Goal: Task Accomplishment & Management: Manage account settings

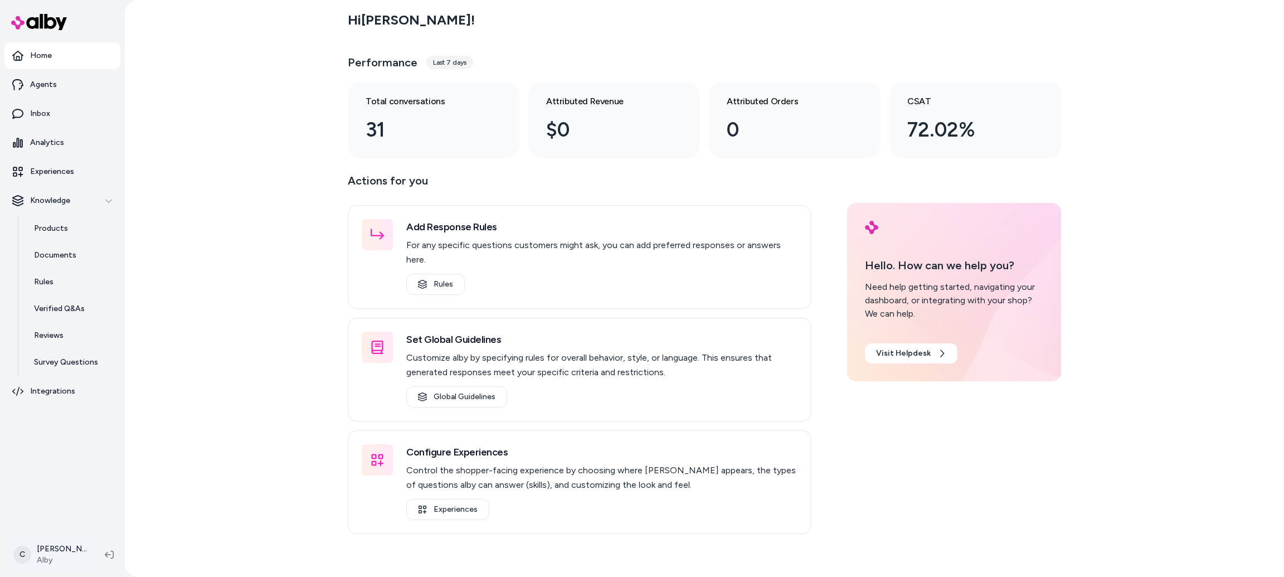
click at [33, 549] on html "Home Agents Inbox Analytics Experiences Knowledge Products Documents Rules Veri…" at bounding box center [642, 288] width 1284 height 577
click at [92, 398] on div "Shortcuts ⌘K" at bounding box center [98, 394] width 172 height 27
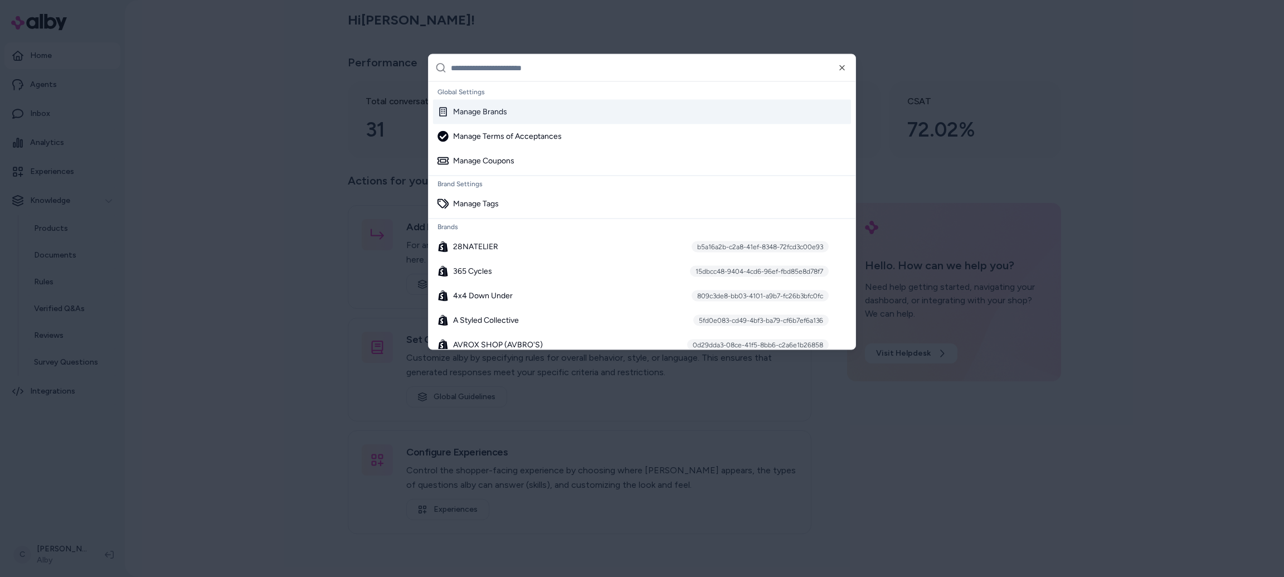
click at [485, 108] on div "Manage Brands" at bounding box center [472, 111] width 70 height 11
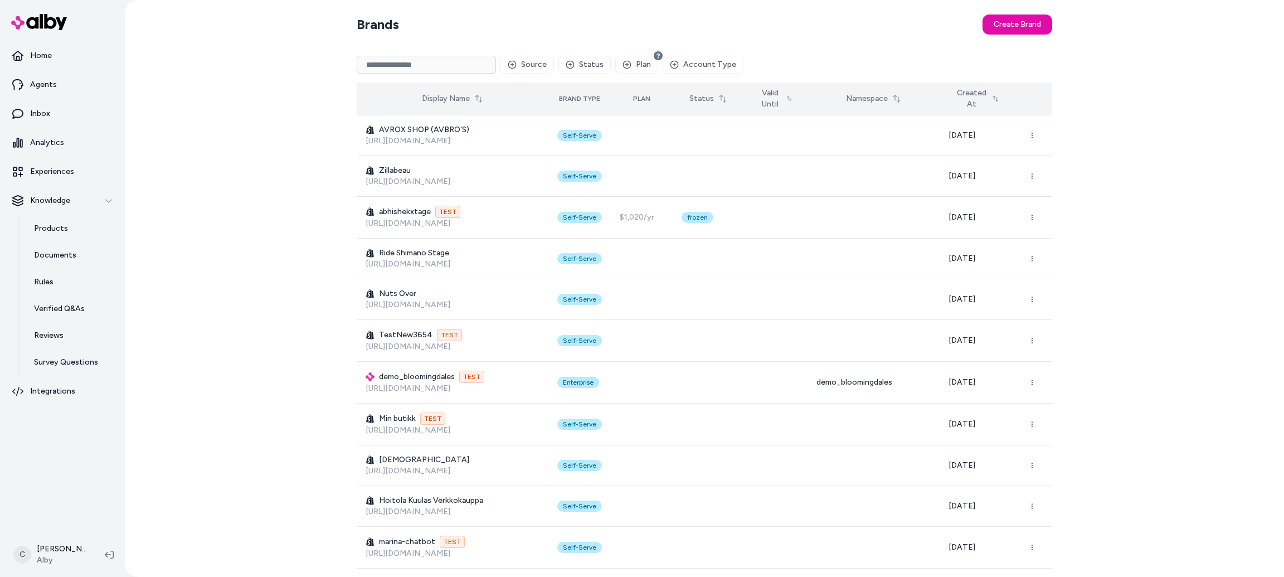
click at [993, 110] on button "Created At" at bounding box center [976, 98] width 57 height 31
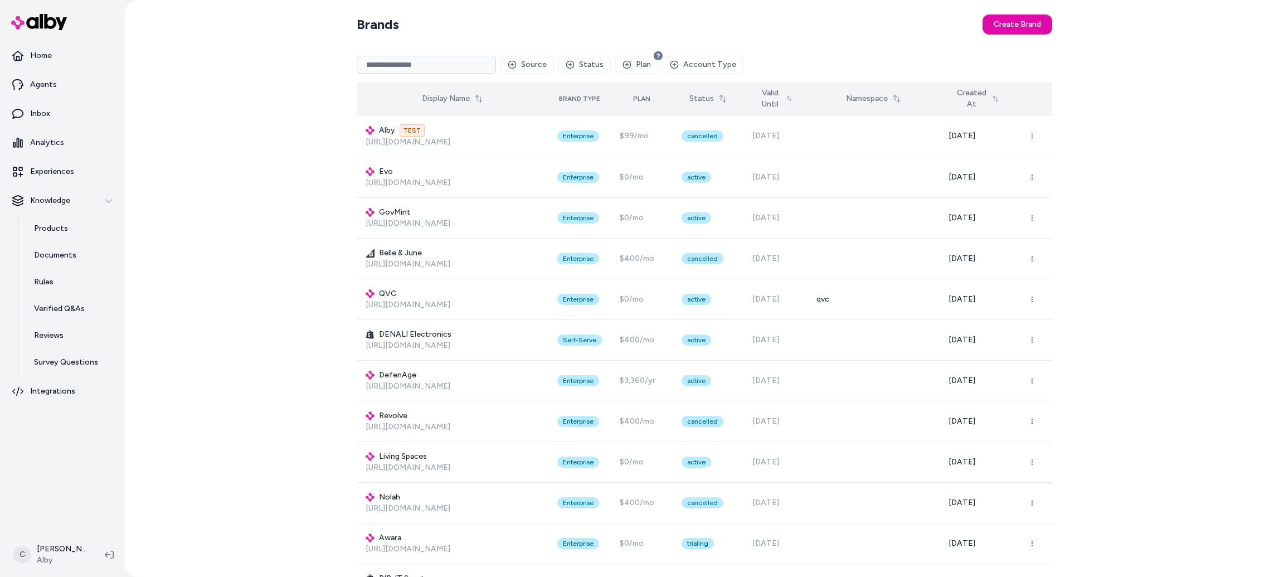
click at [1003, 96] on button "Created At" at bounding box center [976, 98] width 57 height 31
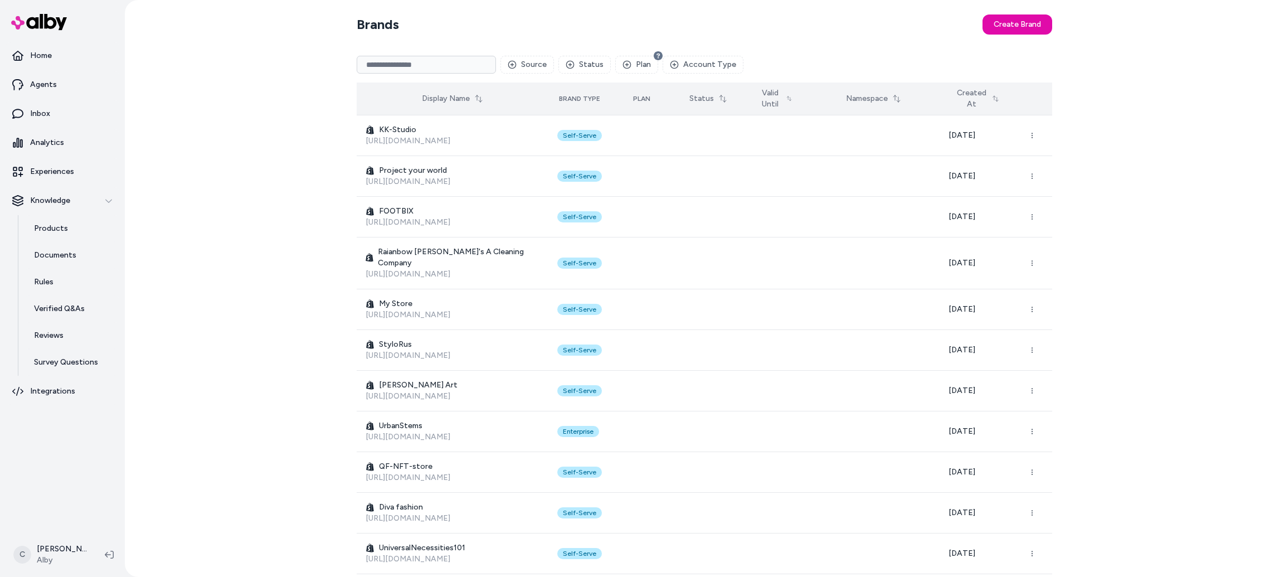
click at [1003, 96] on button "Created At" at bounding box center [976, 98] width 57 height 31
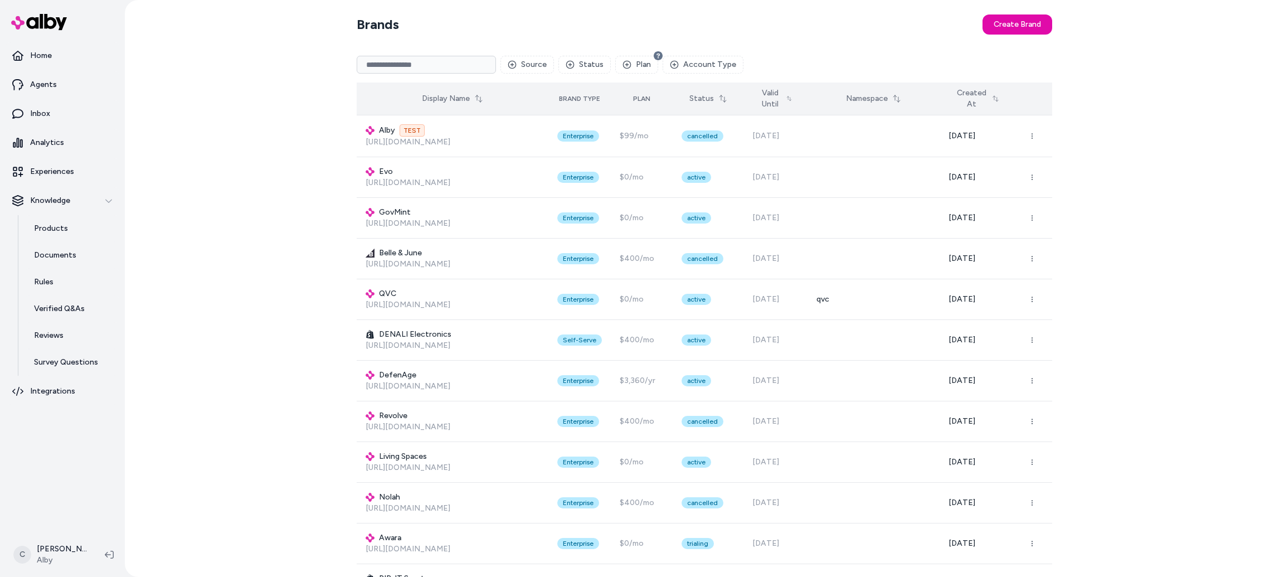
click at [1003, 96] on button "Created At" at bounding box center [976, 98] width 57 height 31
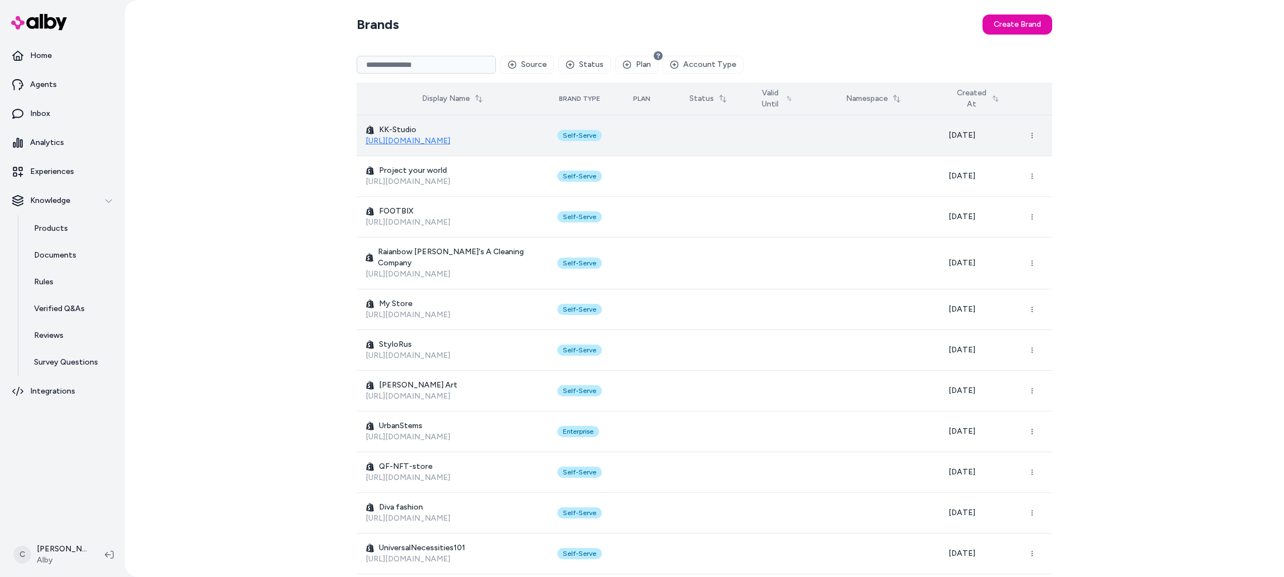
click at [414, 138] on link "[URL][DOMAIN_NAME]" at bounding box center [408, 140] width 85 height 9
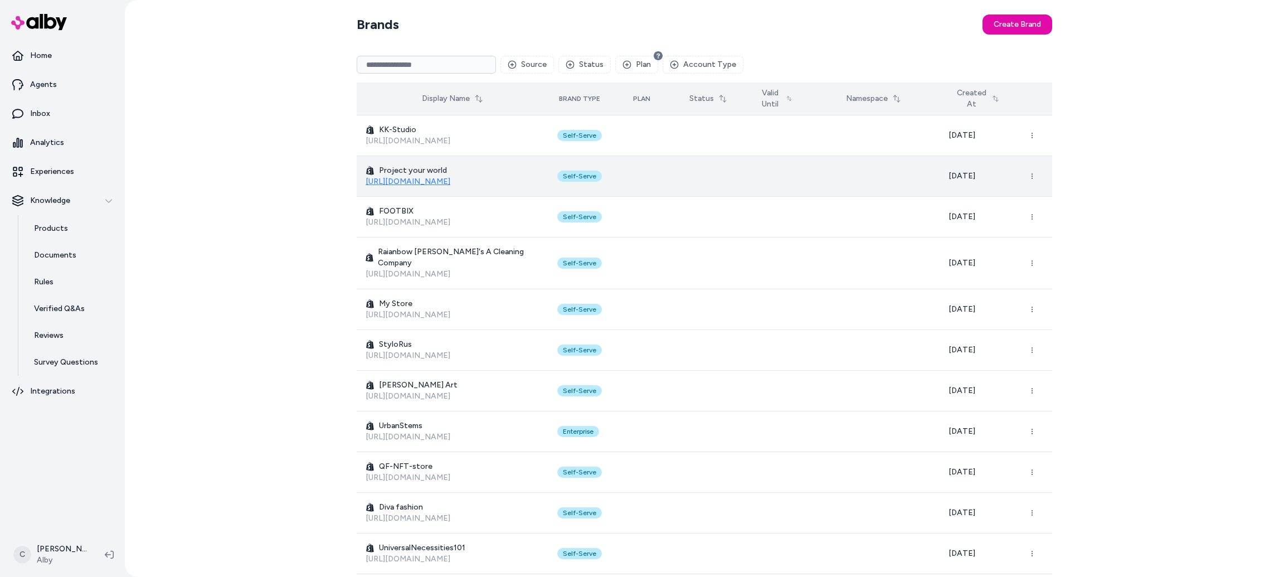
click at [406, 184] on link "[URL][DOMAIN_NAME]" at bounding box center [408, 181] width 85 height 9
click at [1030, 177] on icon "button" at bounding box center [1032, 176] width 7 height 7
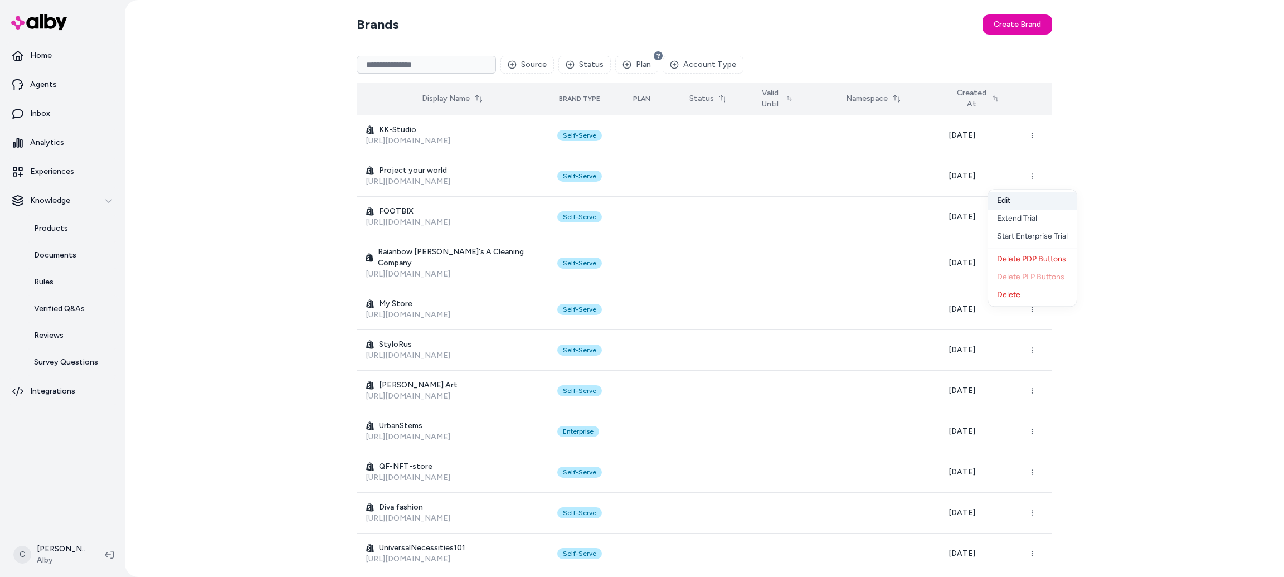
click at [1024, 202] on button "Edit" at bounding box center [1032, 201] width 89 height 18
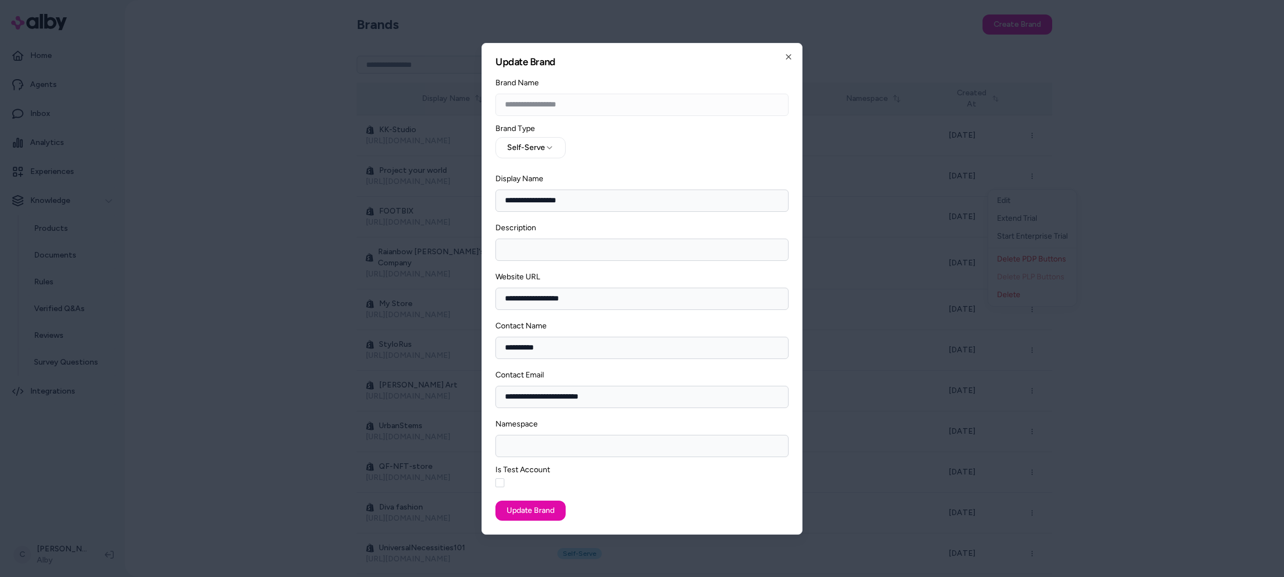
click at [505, 481] on div "Is Test Account" at bounding box center [641, 479] width 293 height 26
click at [498, 481] on button "Is Test Account" at bounding box center [499, 482] width 9 height 9
click at [519, 511] on button "Update Brand" at bounding box center [530, 510] width 70 height 20
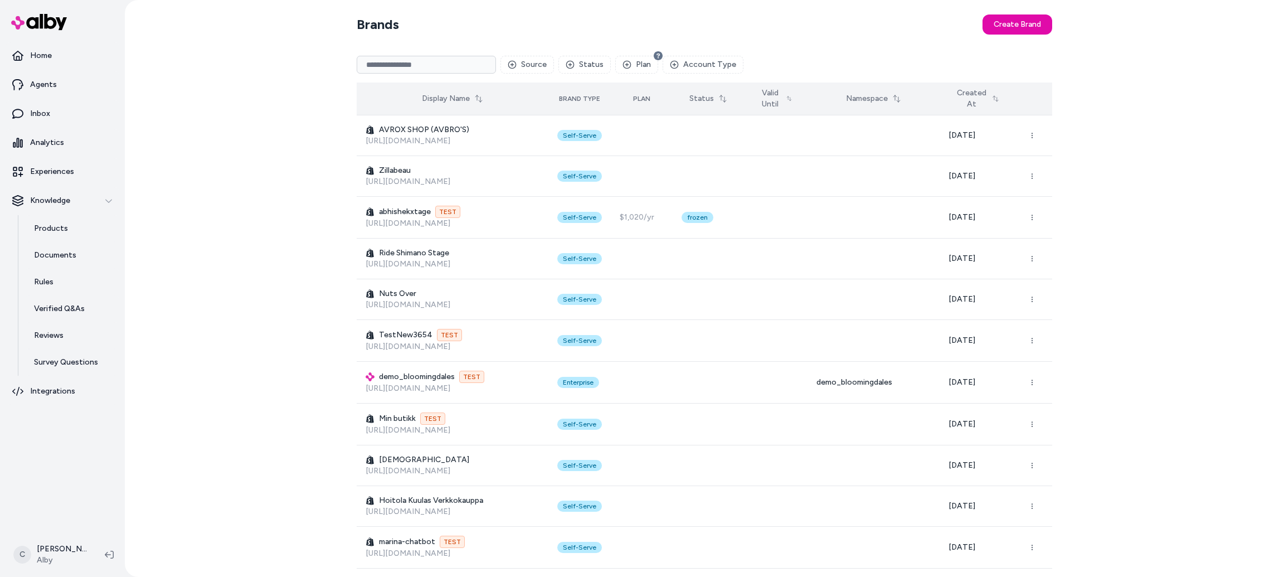
click at [974, 101] on button "Created At" at bounding box center [976, 98] width 57 height 31
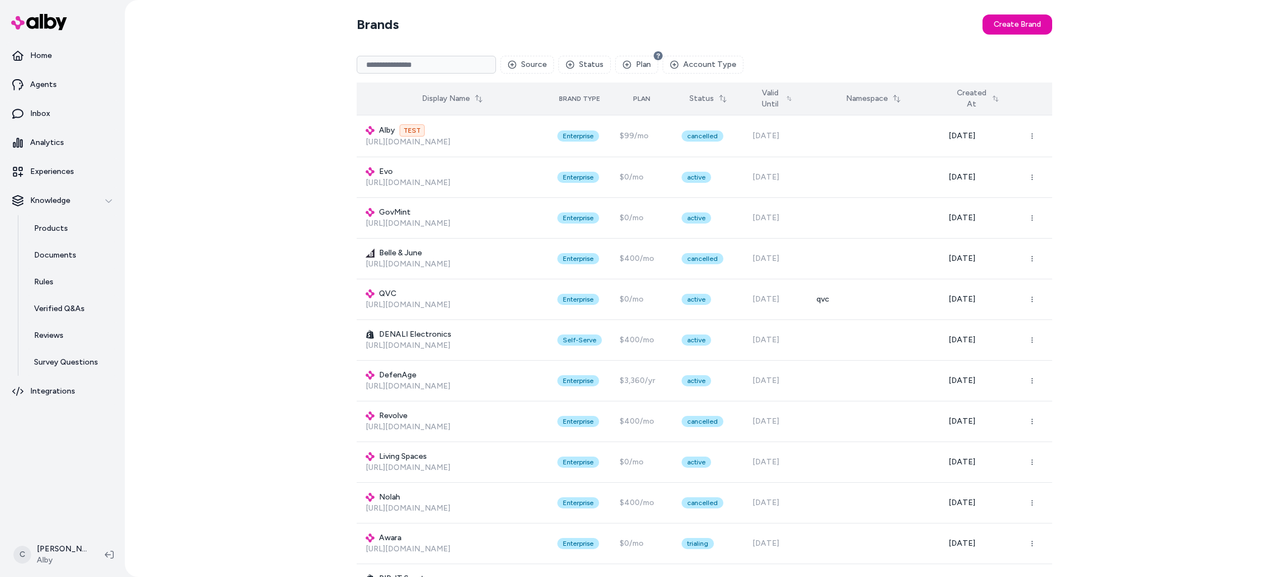
click at [999, 99] on icon at bounding box center [995, 98] width 7 height 9
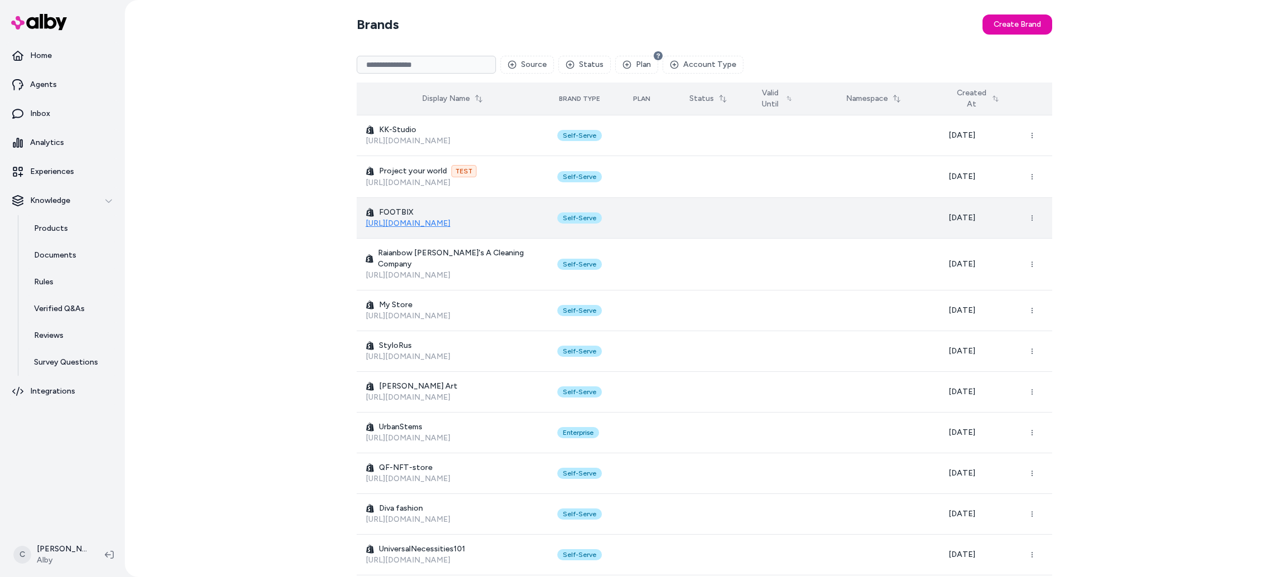
click at [405, 224] on link "[URL][DOMAIN_NAME]" at bounding box center [408, 222] width 85 height 9
click at [1034, 220] on button "button" at bounding box center [1032, 218] width 22 height 22
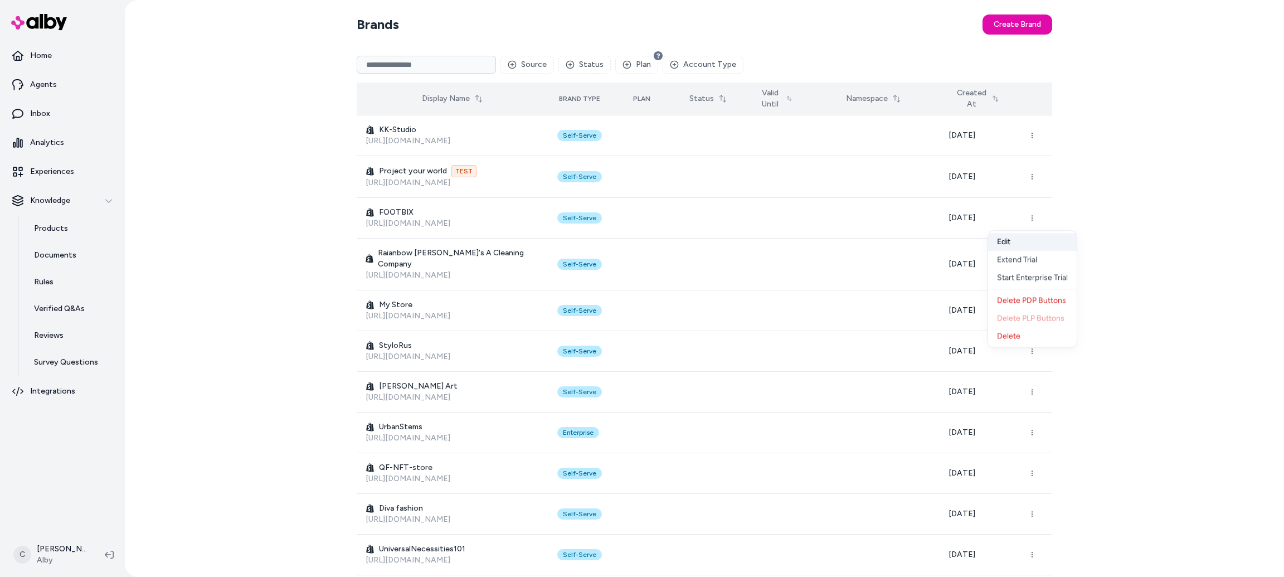
click at [1021, 235] on button "Edit" at bounding box center [1032, 242] width 89 height 18
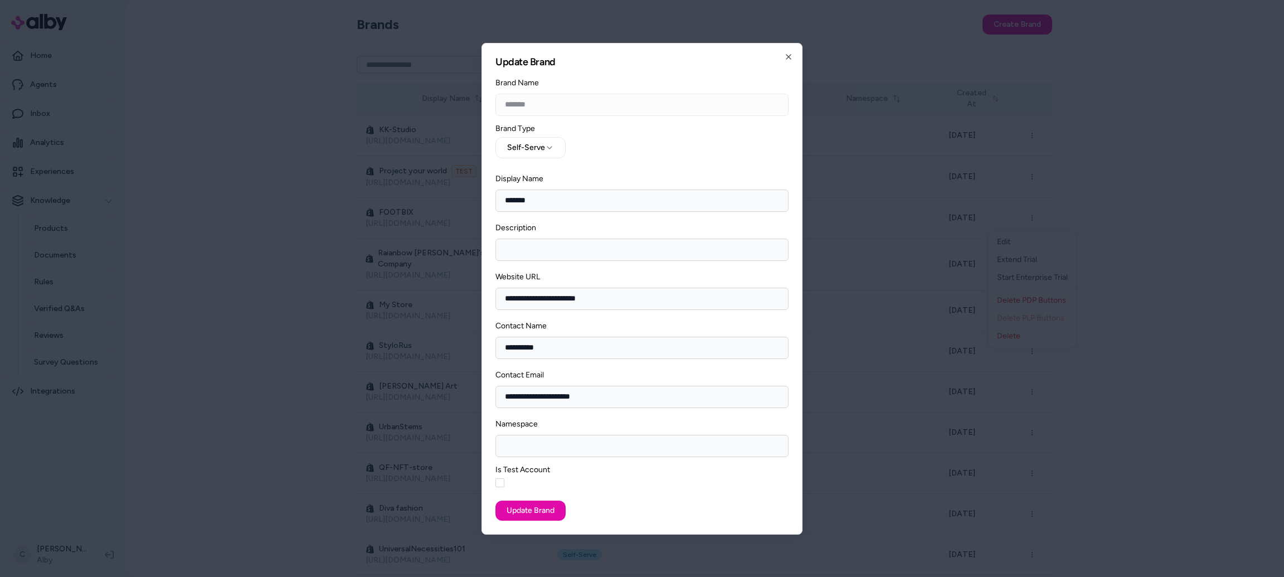
click at [503, 485] on button "Is Test Account" at bounding box center [499, 482] width 9 height 9
click at [534, 514] on button "Update Brand" at bounding box center [530, 510] width 70 height 20
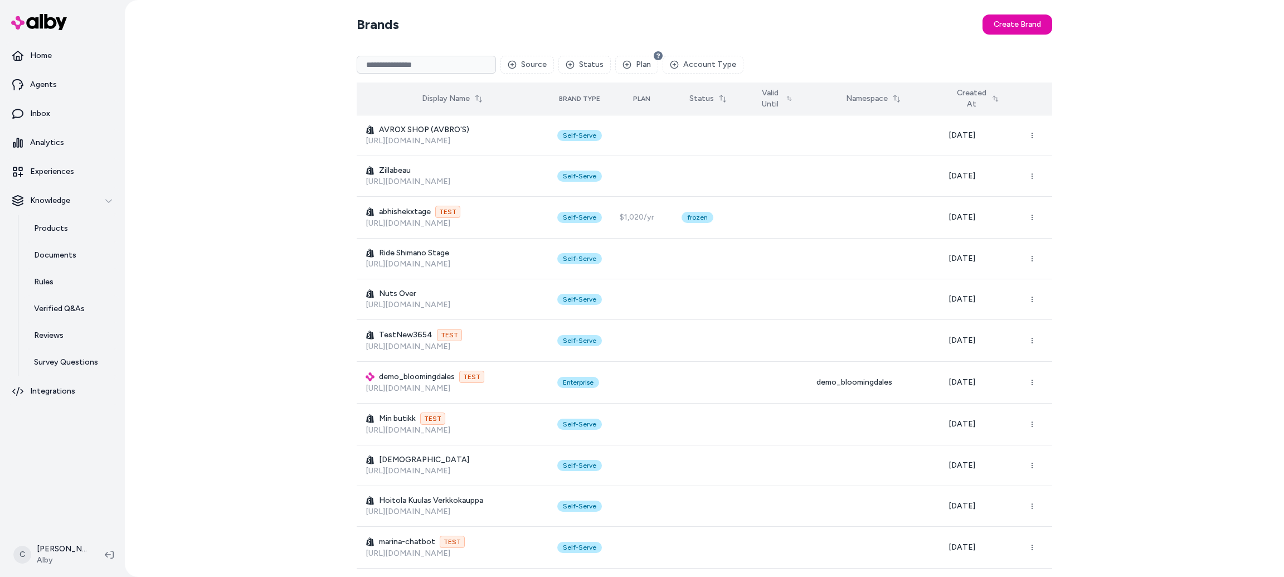
click at [968, 91] on button "Created At" at bounding box center [976, 98] width 57 height 31
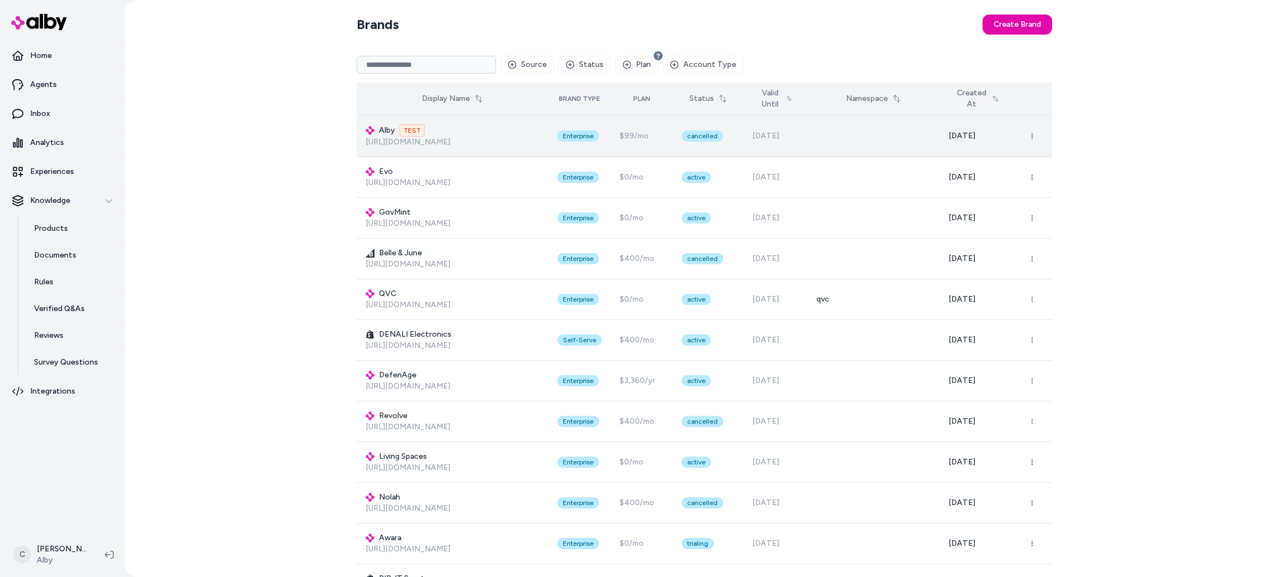
click at [980, 126] on td "[DATE]" at bounding box center [976, 136] width 75 height 42
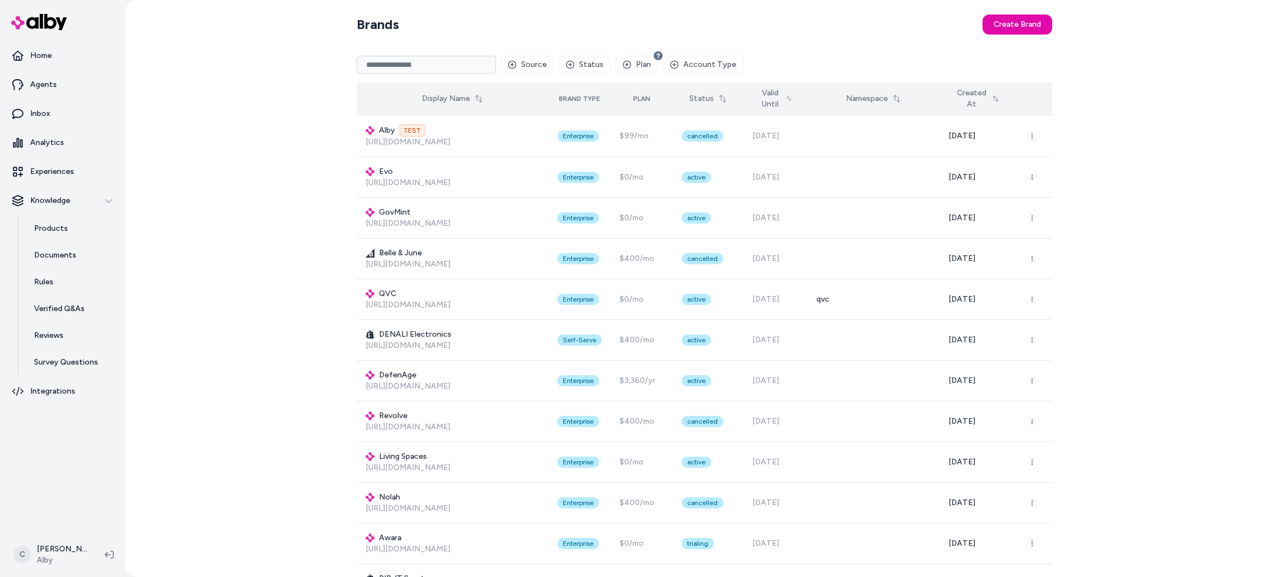
click at [980, 95] on button "Created At" at bounding box center [976, 98] width 57 height 31
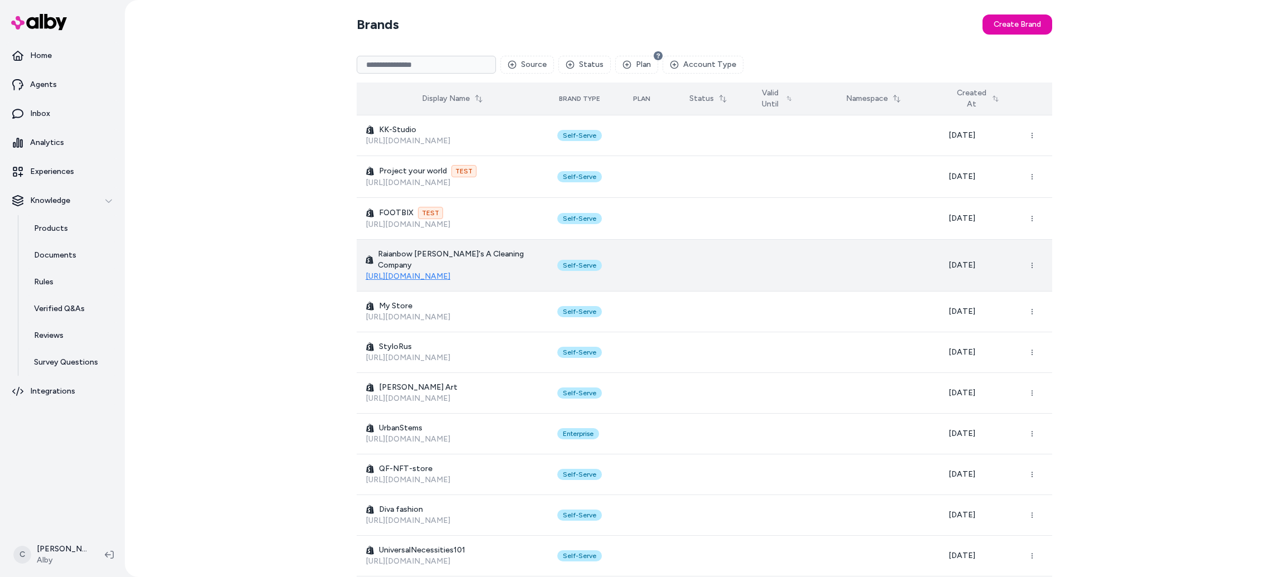
click at [450, 271] on link "[URL][DOMAIN_NAME]" at bounding box center [408, 275] width 85 height 9
click at [1036, 255] on button "button" at bounding box center [1032, 265] width 22 height 22
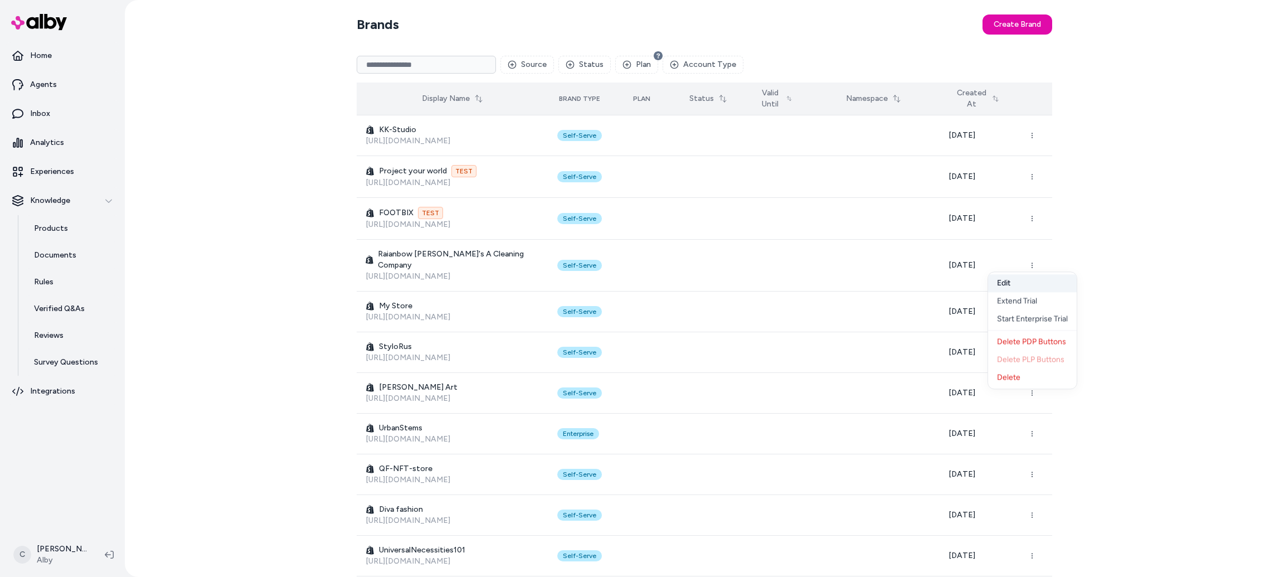
click at [1016, 280] on button "Edit" at bounding box center [1032, 283] width 89 height 18
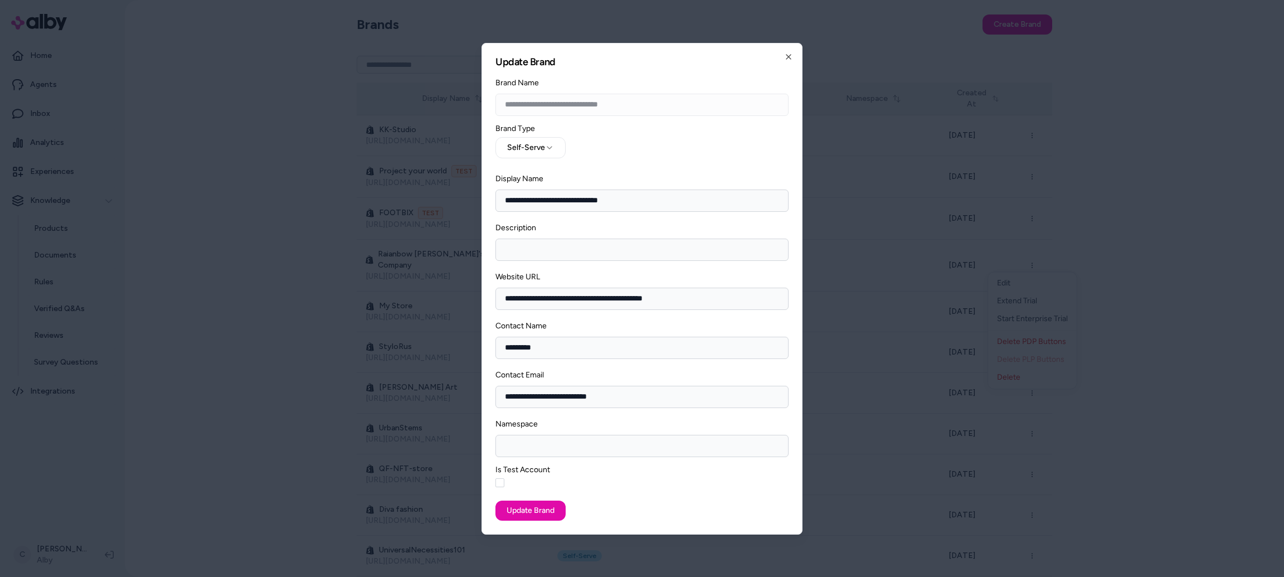
click at [497, 482] on button "Is Test Account" at bounding box center [499, 482] width 9 height 9
click at [518, 510] on button "Update Brand" at bounding box center [530, 510] width 70 height 20
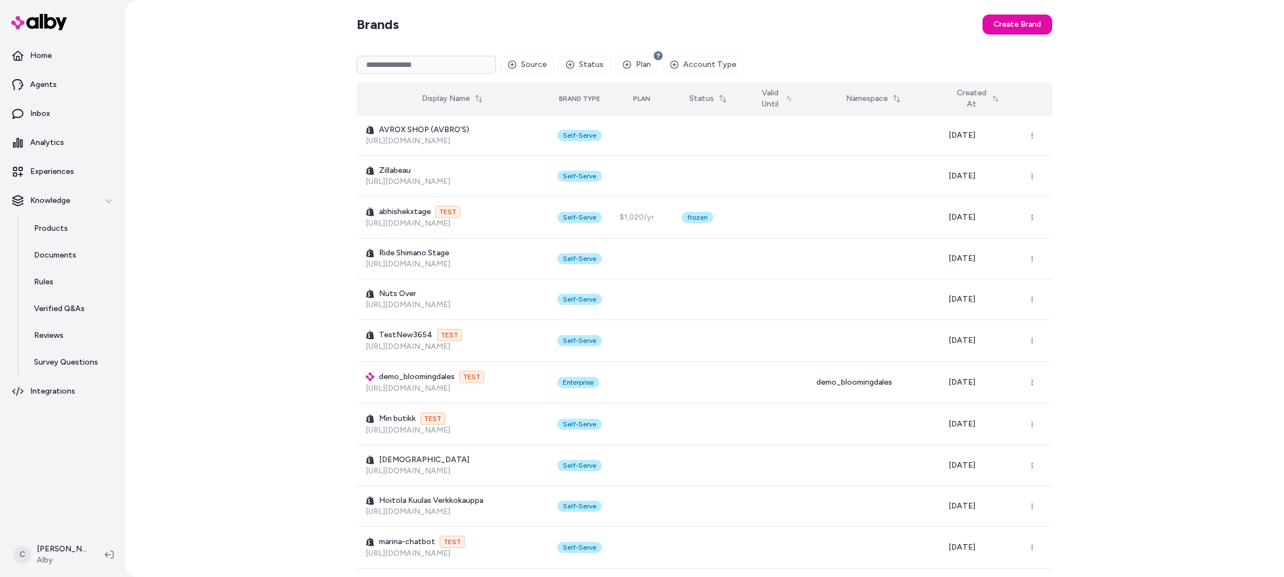
click at [1006, 101] on button "Created At" at bounding box center [976, 98] width 57 height 31
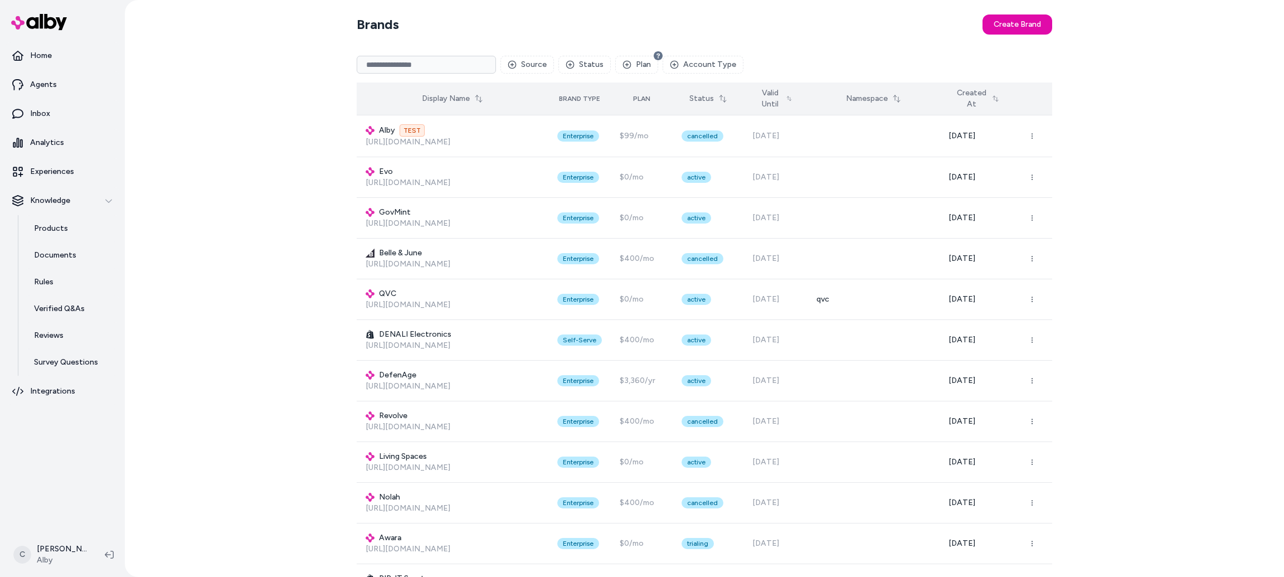
click at [1006, 101] on button "Created At" at bounding box center [976, 98] width 57 height 31
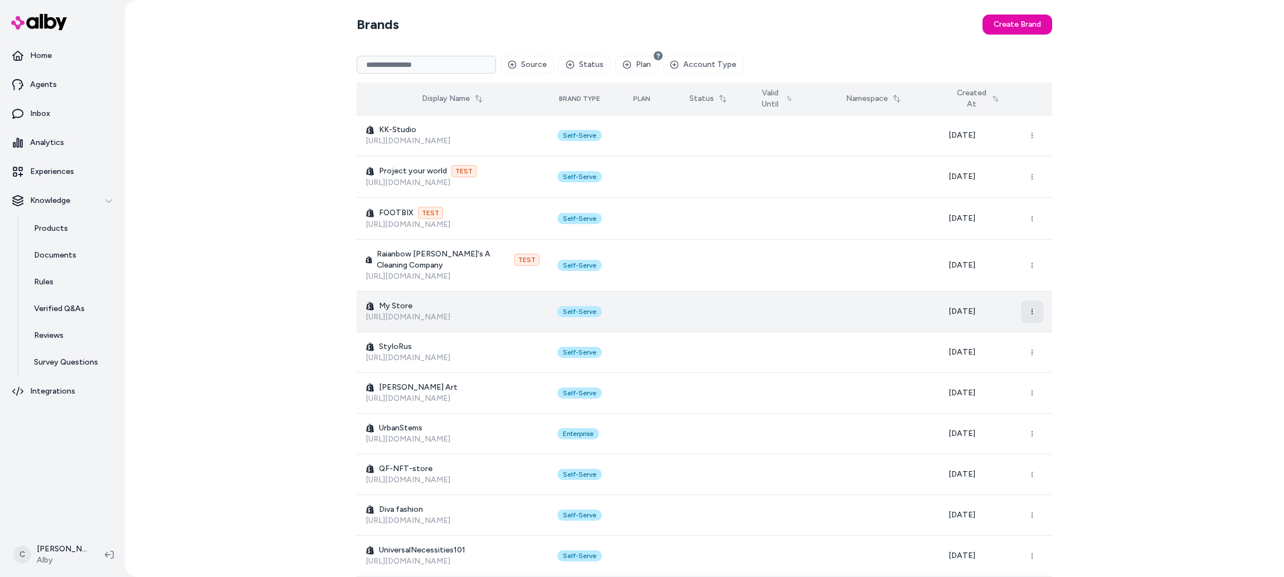
click at [1025, 300] on button "button" at bounding box center [1032, 311] width 22 height 22
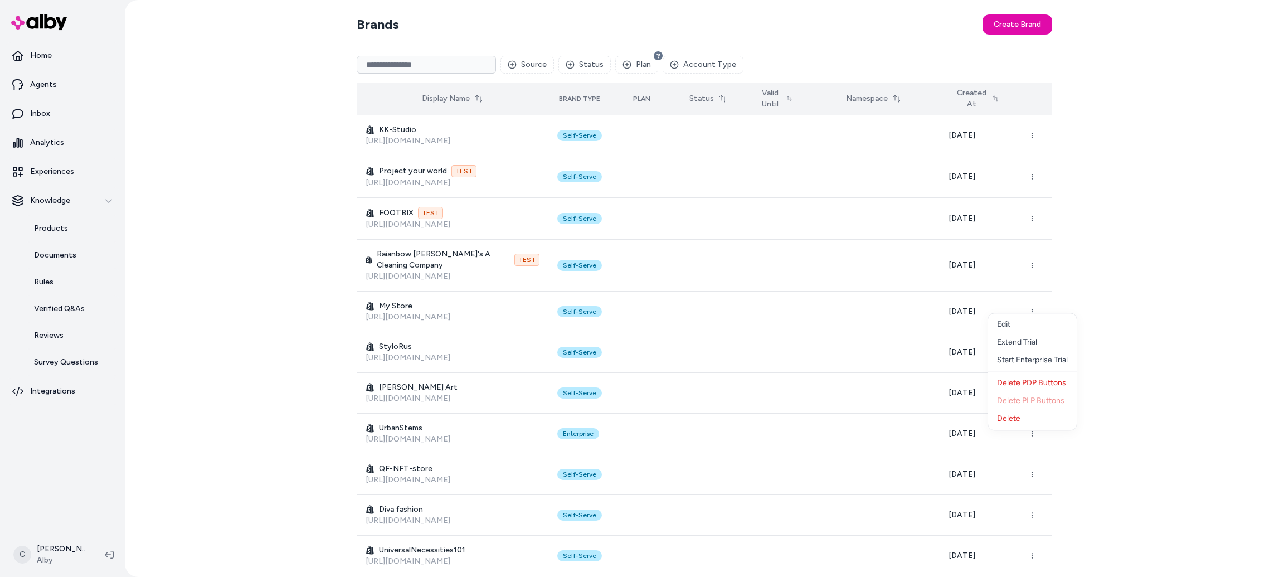
click at [1093, 250] on div "Brands Create Brand Source Status Plan Account Type Display Name Brand Type Pla…" at bounding box center [704, 288] width 1159 height 577
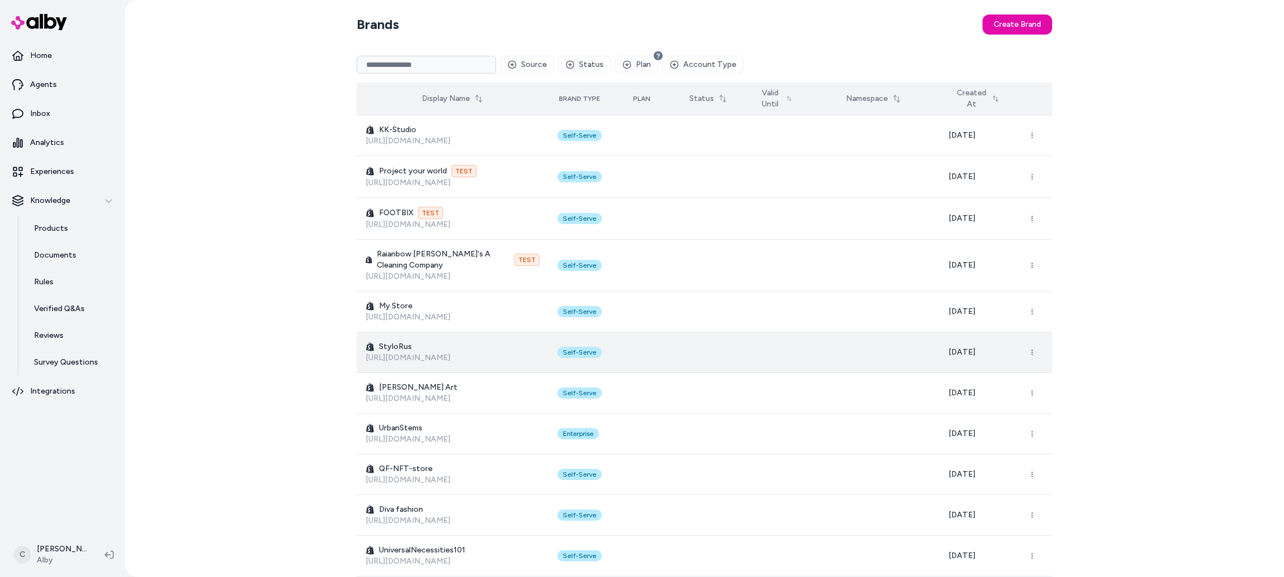
click at [411, 351] on td "StyloRus [URL][DOMAIN_NAME]" at bounding box center [453, 352] width 192 height 41
click at [411, 353] on link "[URL][DOMAIN_NAME]" at bounding box center [408, 357] width 85 height 9
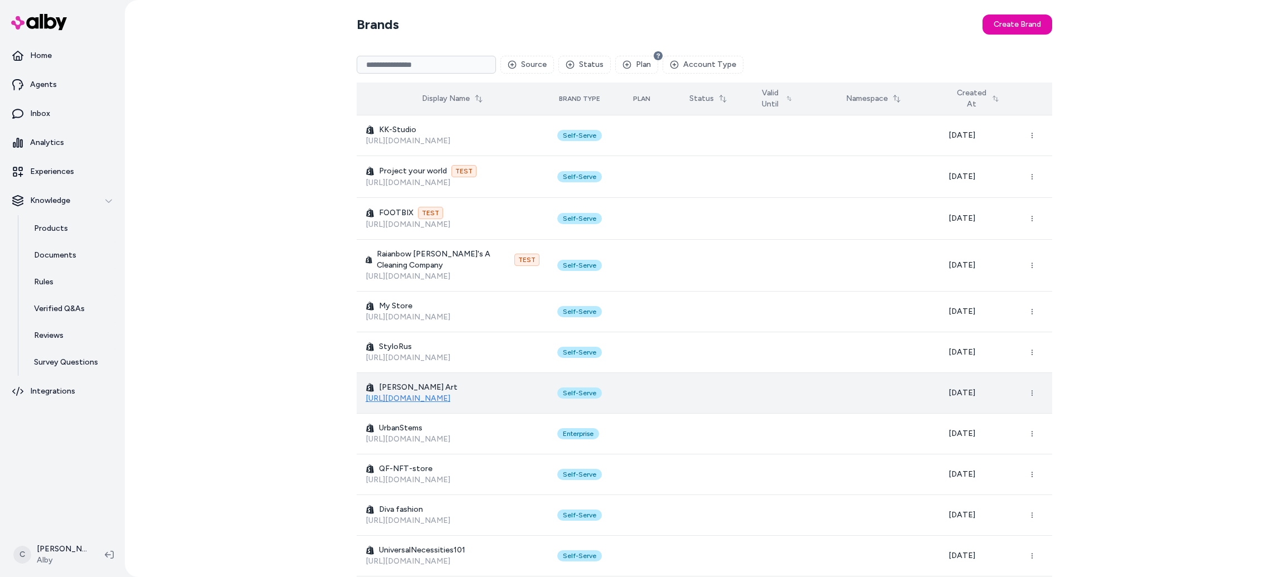
click at [408, 393] on link "[URL][DOMAIN_NAME]" at bounding box center [408, 397] width 85 height 9
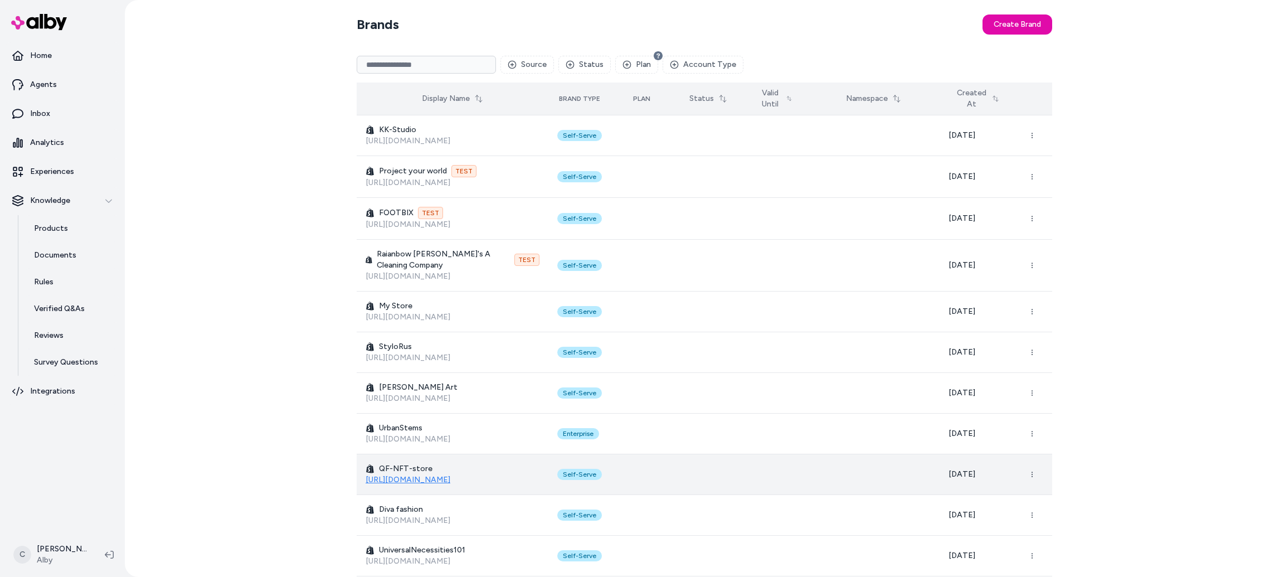
click at [410, 475] on link "[URL][DOMAIN_NAME]" at bounding box center [408, 479] width 85 height 9
click at [1035, 463] on button "button" at bounding box center [1032, 474] width 22 height 22
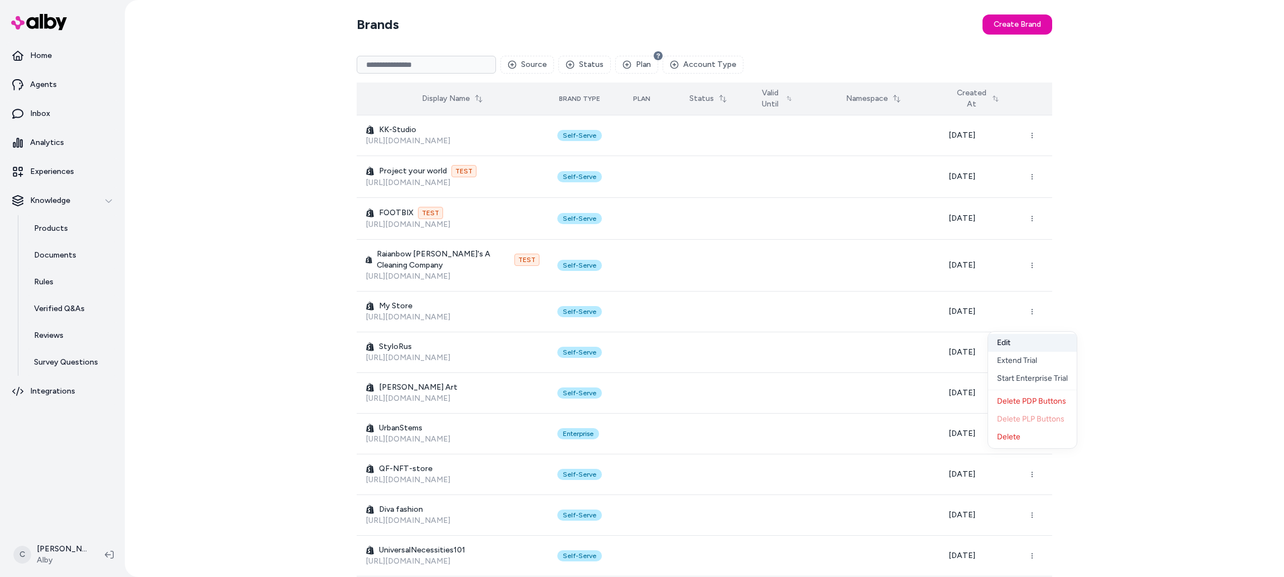
click at [1009, 345] on button "Edit" at bounding box center [1032, 343] width 89 height 18
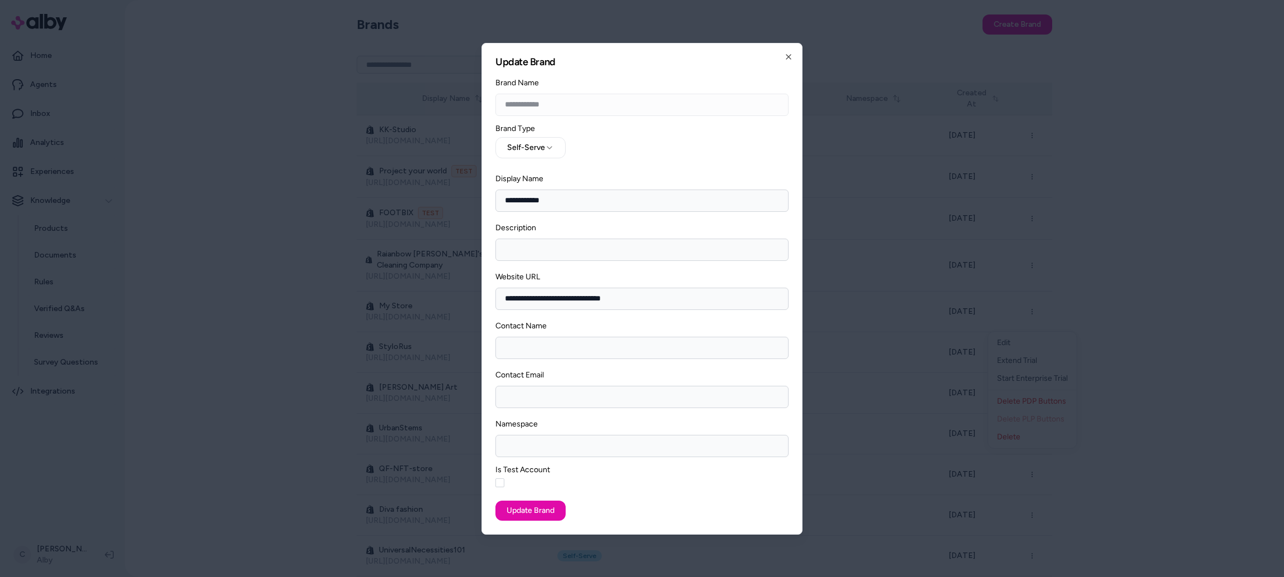
click at [500, 480] on button "Is Test Account" at bounding box center [499, 482] width 9 height 9
click at [524, 510] on button "Update Brand" at bounding box center [530, 510] width 70 height 20
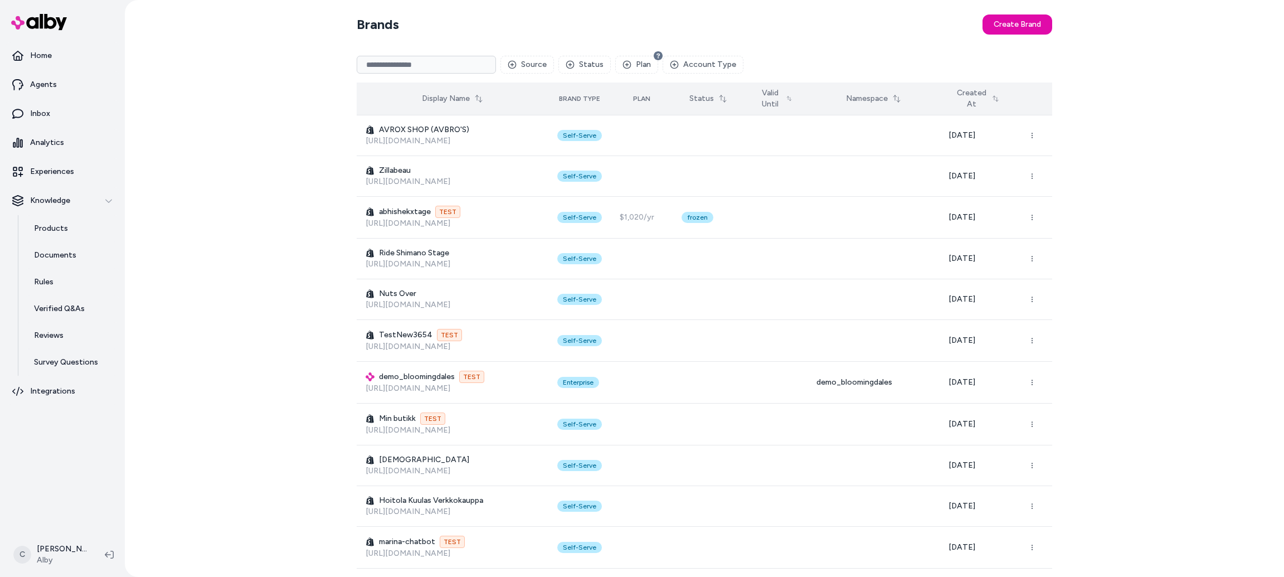
click at [975, 89] on button "Created At" at bounding box center [976, 98] width 57 height 31
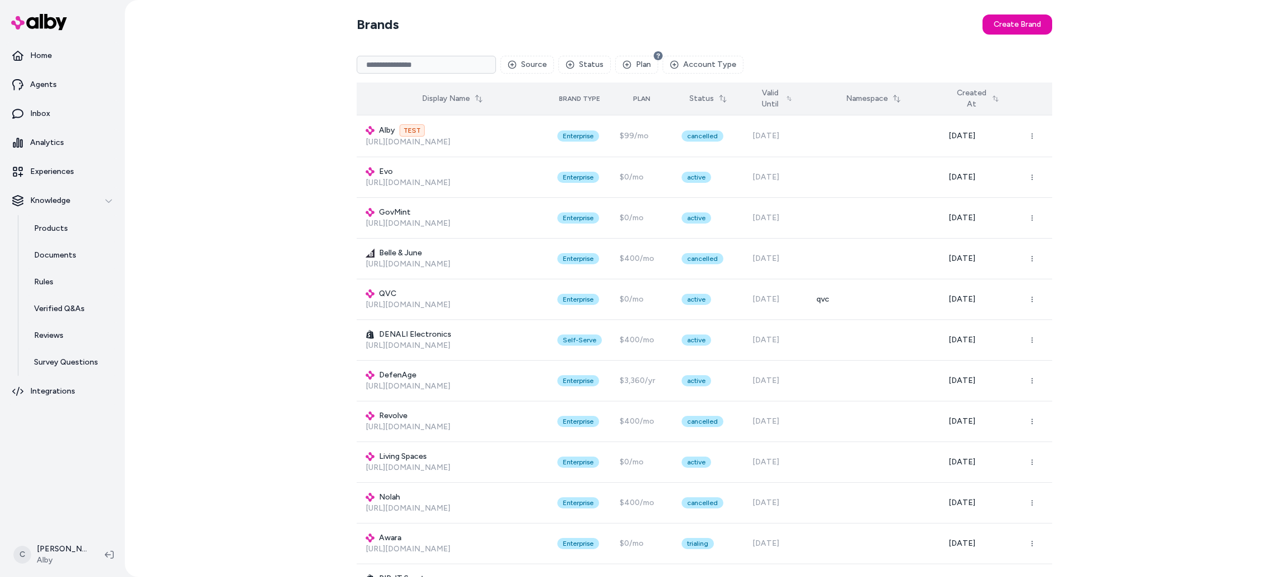
click at [479, 95] on button "Display Name" at bounding box center [452, 99] width 75 height 20
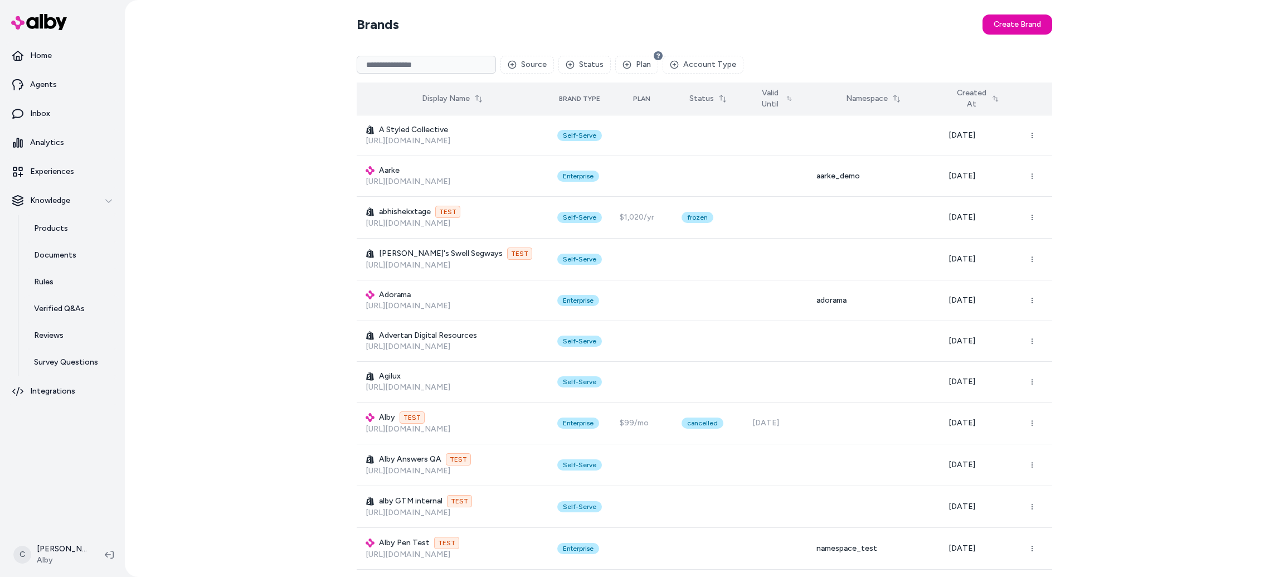
click at [982, 94] on button "Created At" at bounding box center [976, 98] width 57 height 31
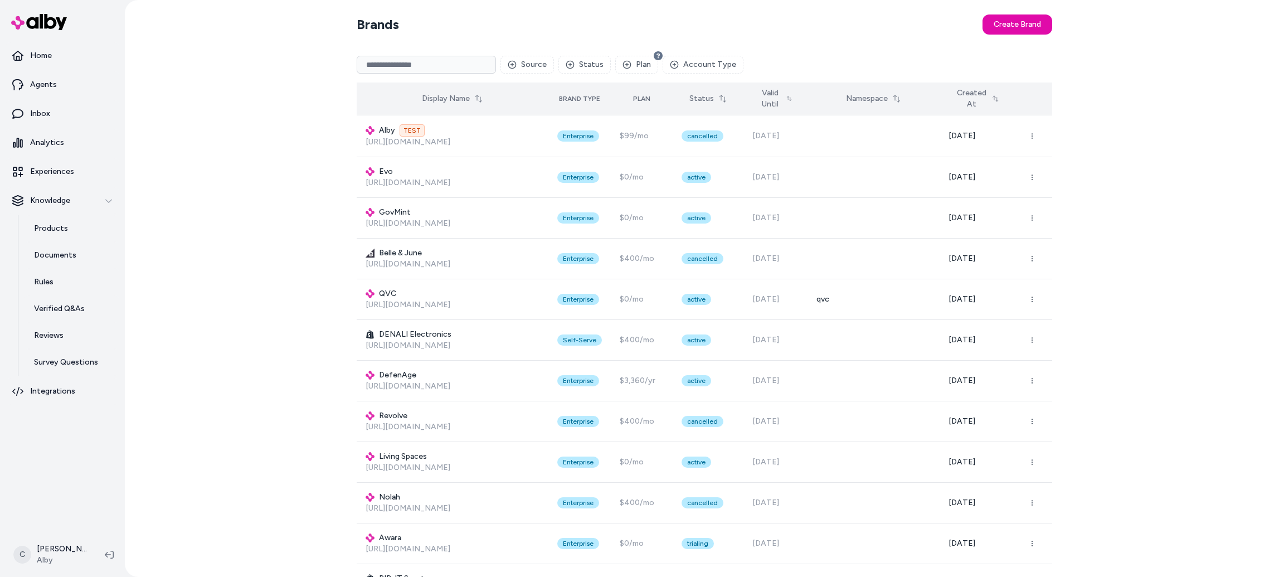
click at [982, 94] on button "Created At" at bounding box center [976, 98] width 57 height 31
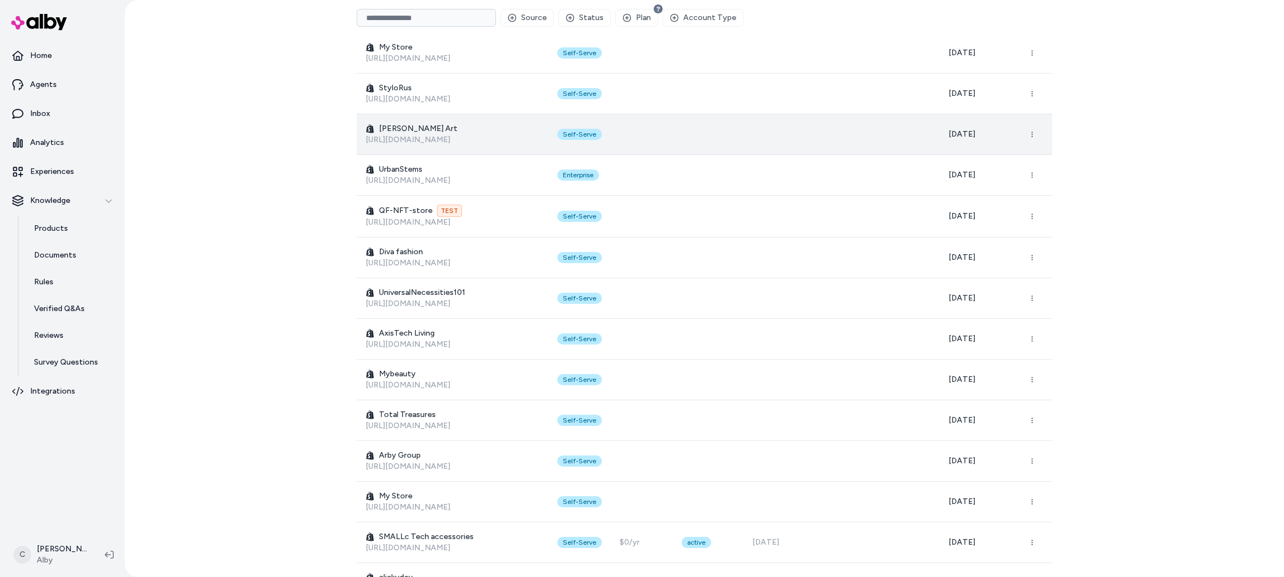
scroll to position [269, 0]
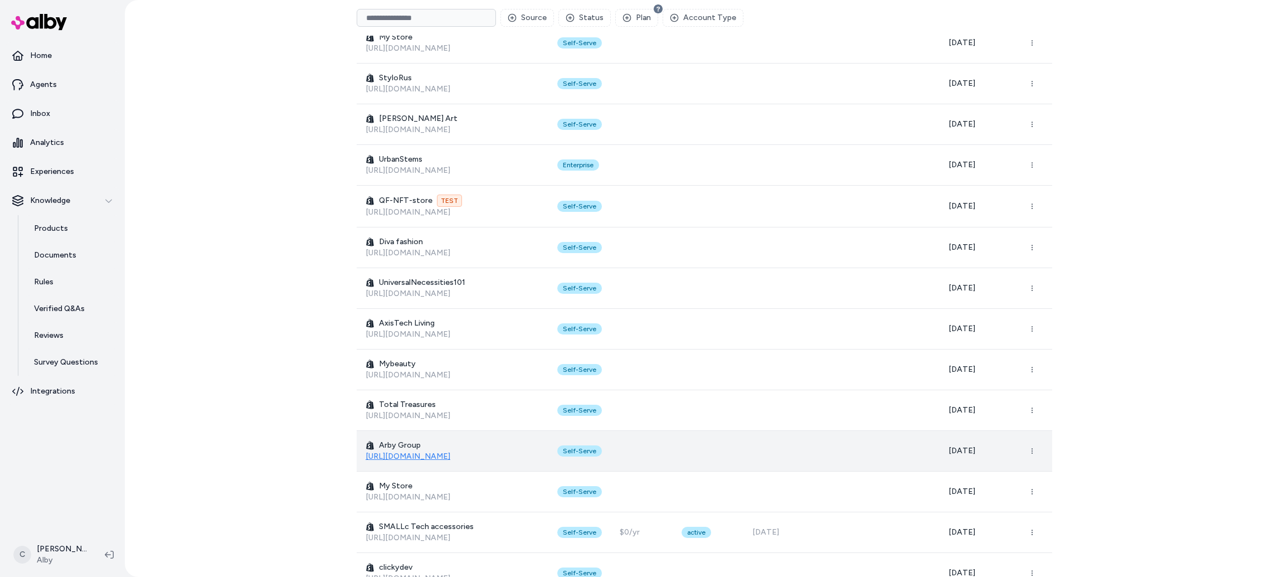
click at [450, 451] on link "[URL][DOMAIN_NAME]" at bounding box center [408, 455] width 85 height 9
click at [1034, 447] on icon "button" at bounding box center [1032, 450] width 7 height 7
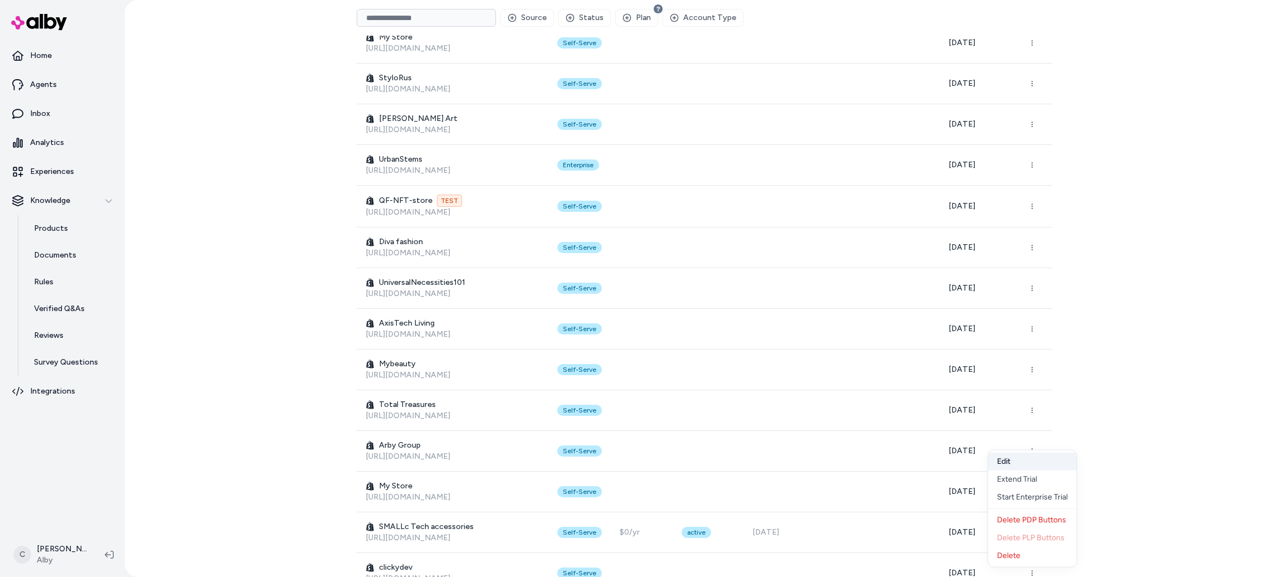
click at [1010, 460] on button "Edit" at bounding box center [1032, 461] width 89 height 18
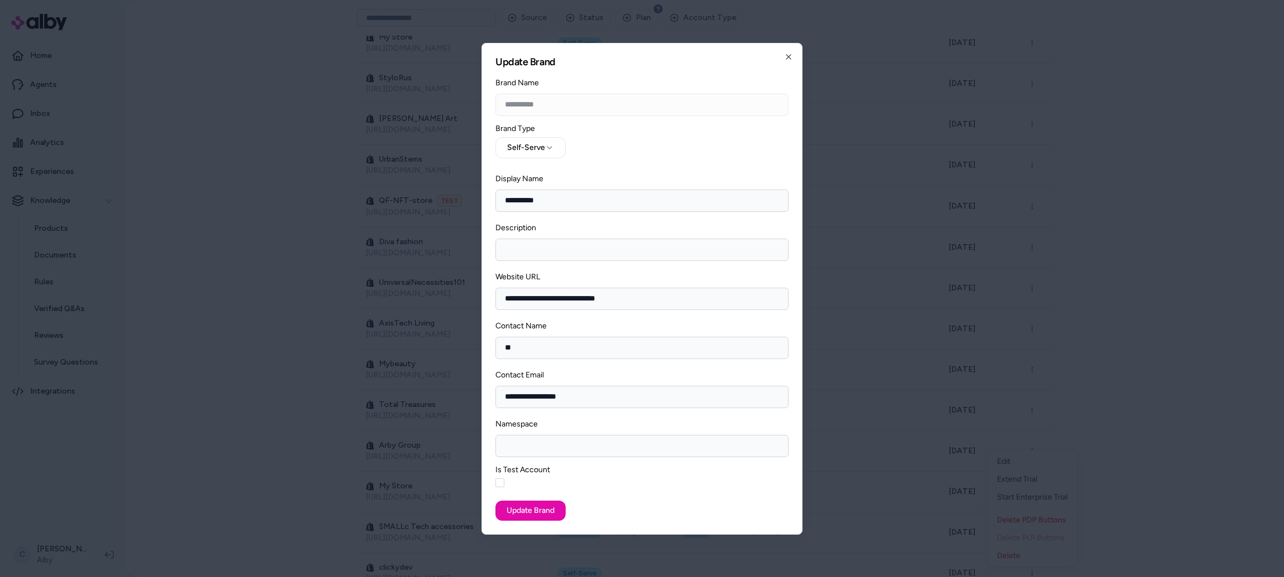
drag, startPoint x: 498, startPoint y: 484, endPoint x: 504, endPoint y: 485, distance: 6.8
click at [498, 483] on button "Is Test Account" at bounding box center [499, 482] width 9 height 9
click at [543, 519] on button "Update Brand" at bounding box center [530, 510] width 70 height 20
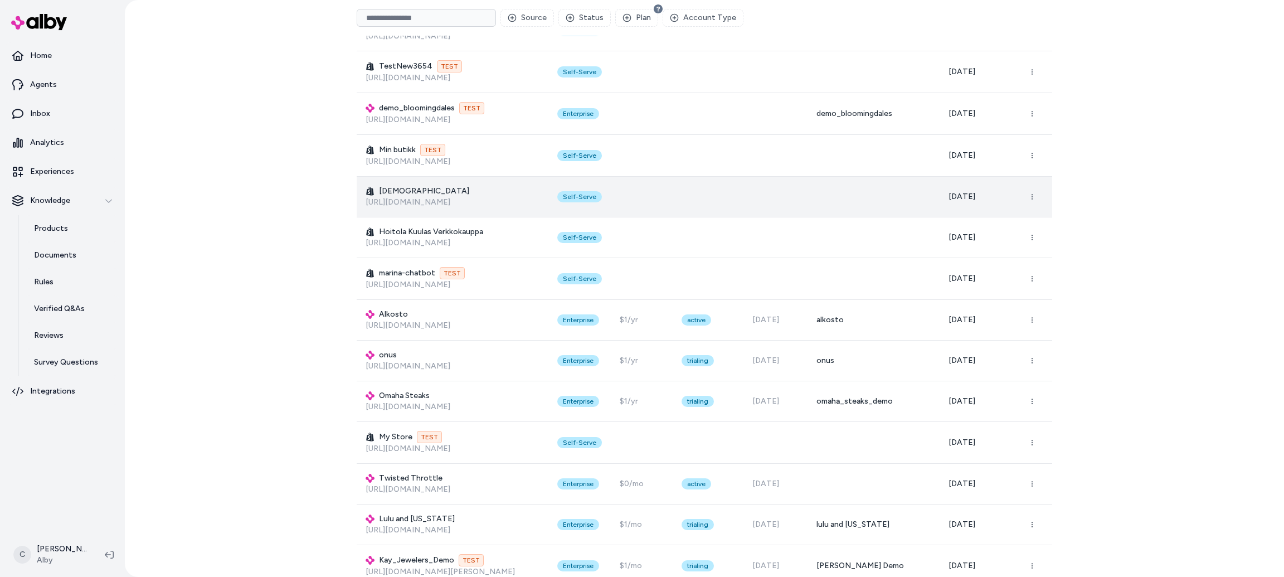
scroll to position [0, 0]
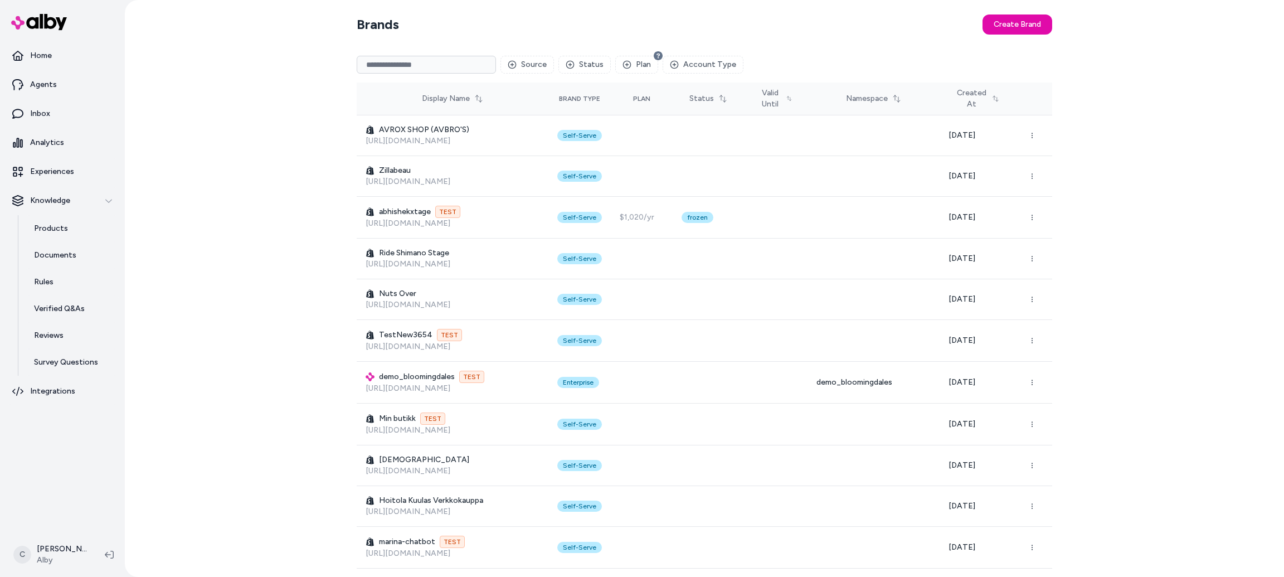
click at [989, 81] on div "Source Status Plan Account Type" at bounding box center [704, 65] width 695 height 36
click at [989, 94] on button "Created At" at bounding box center [976, 98] width 57 height 31
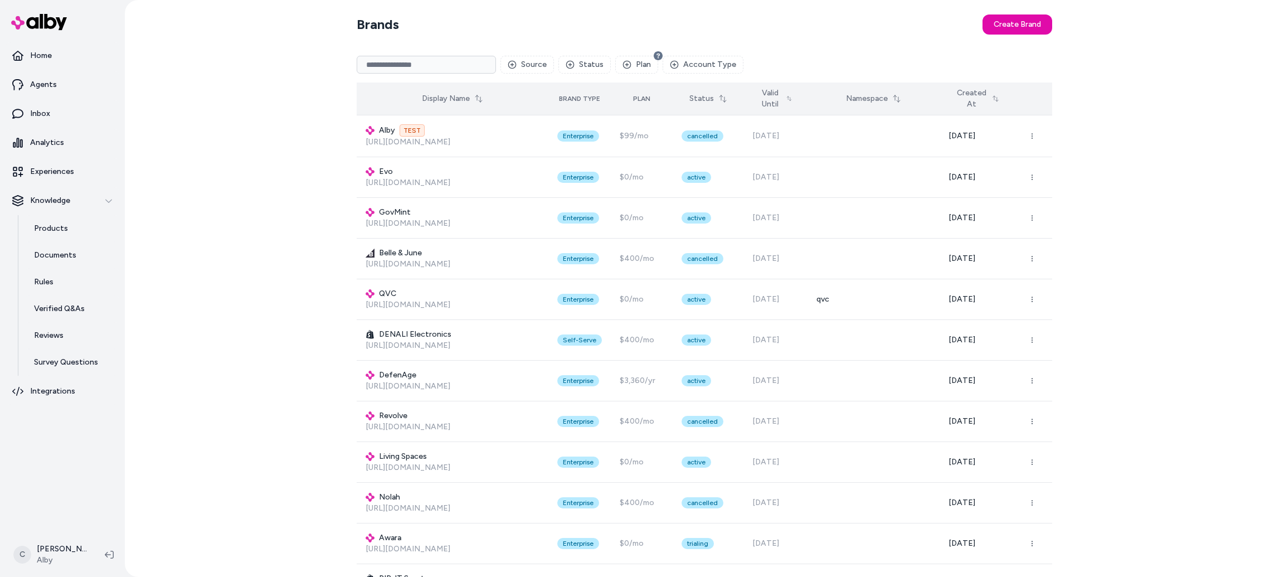
click at [990, 95] on button "Created At" at bounding box center [976, 98] width 57 height 31
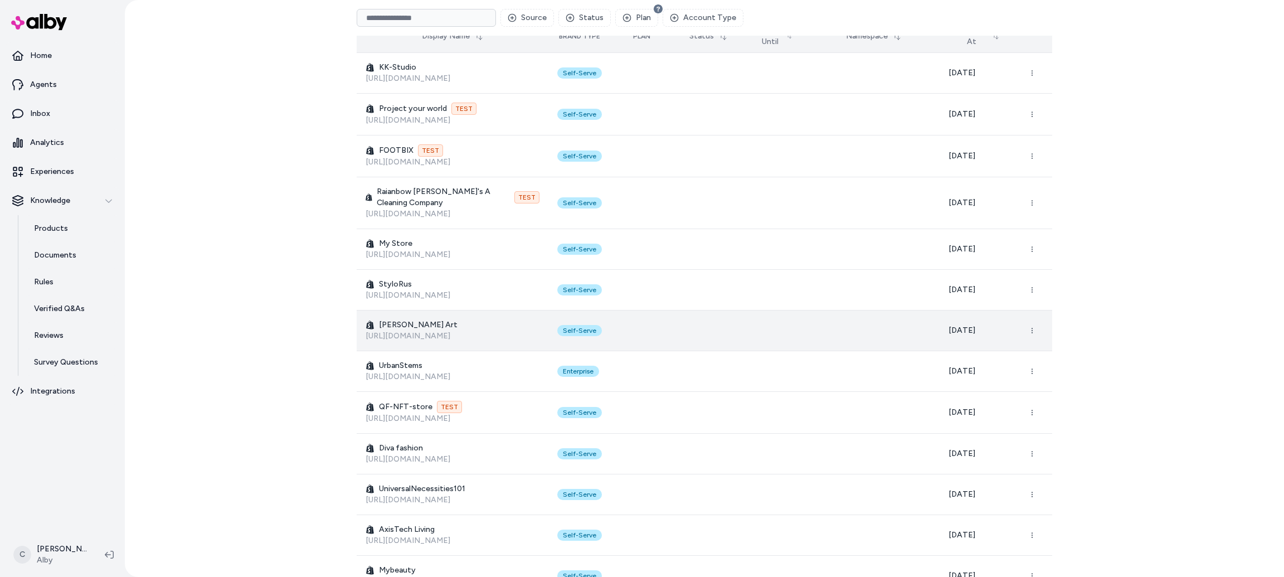
scroll to position [132, 0]
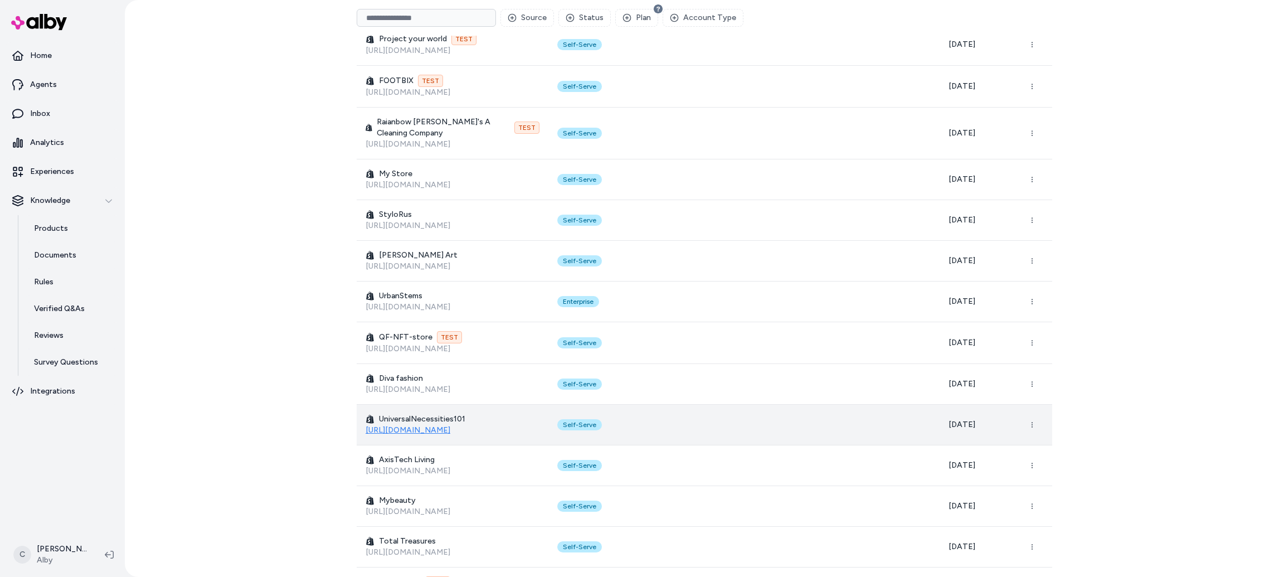
click at [450, 425] on link "[URL][DOMAIN_NAME]" at bounding box center [408, 429] width 85 height 9
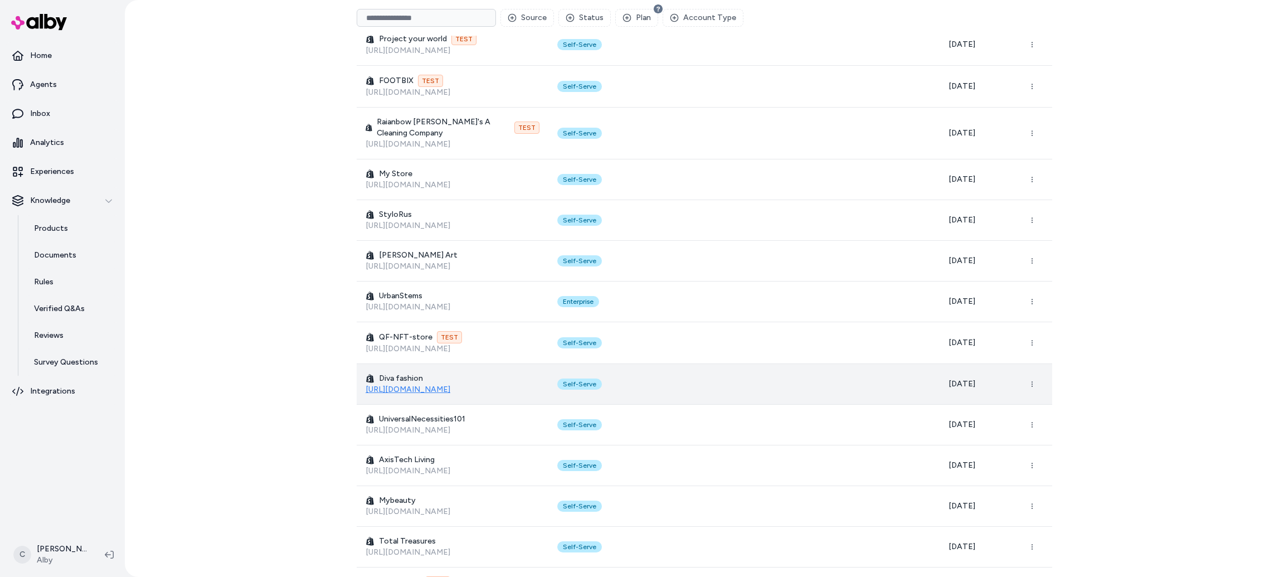
click at [397, 384] on link "[URL][DOMAIN_NAME]" at bounding box center [408, 388] width 85 height 9
click at [1038, 373] on button "button" at bounding box center [1032, 384] width 22 height 22
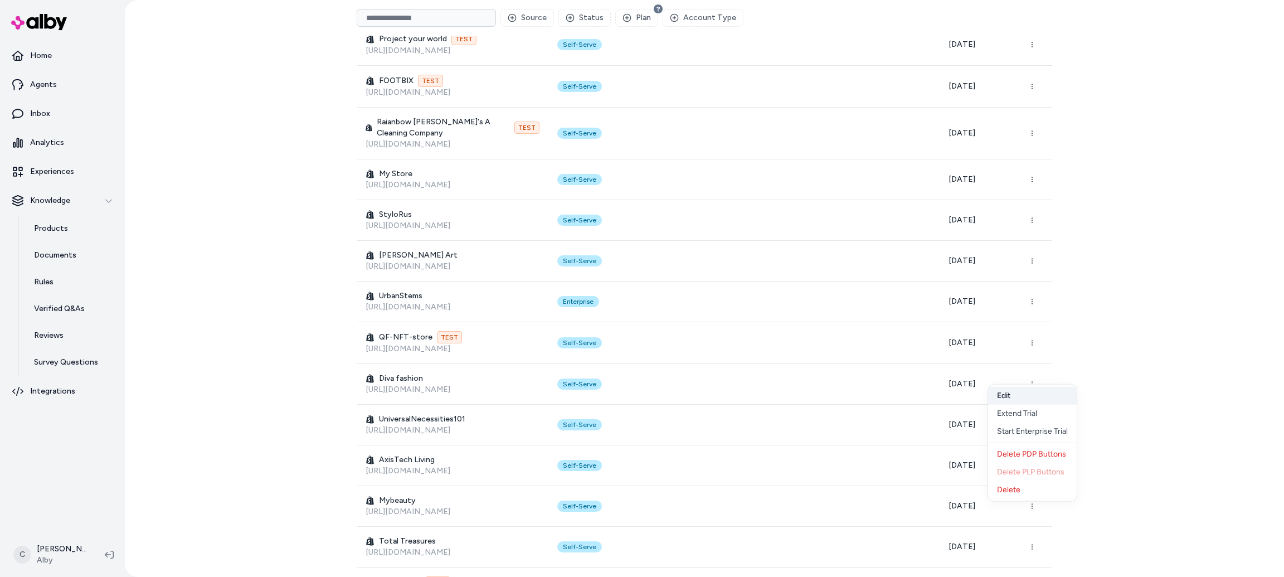
click at [1002, 396] on button "Edit" at bounding box center [1032, 396] width 89 height 18
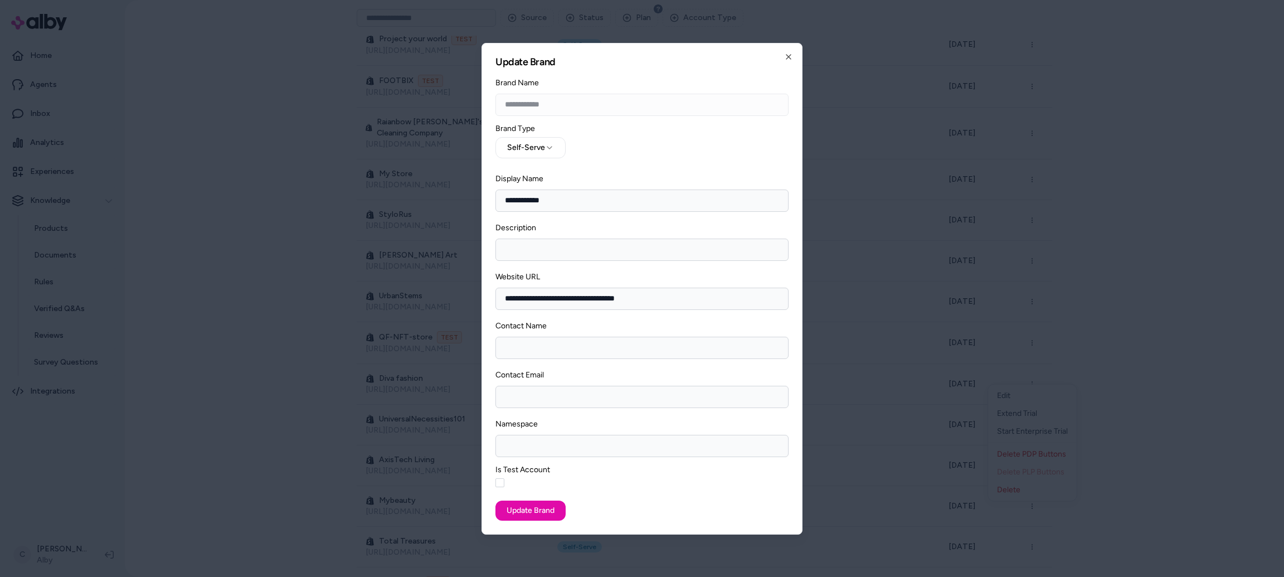
click at [500, 480] on button "Is Test Account" at bounding box center [499, 482] width 9 height 9
click at [534, 513] on button "Update Brand" at bounding box center [530, 510] width 70 height 20
